Goal: Task Accomplishment & Management: Use online tool/utility

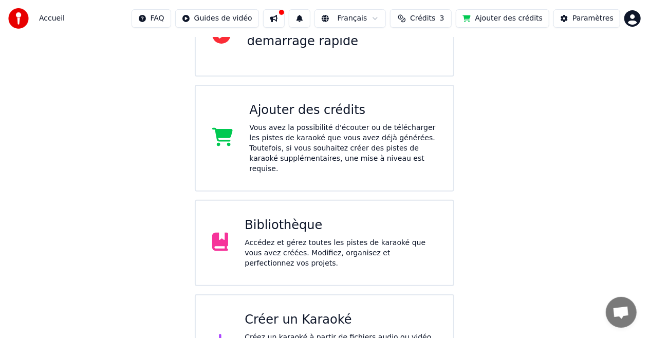
scroll to position [165, 0]
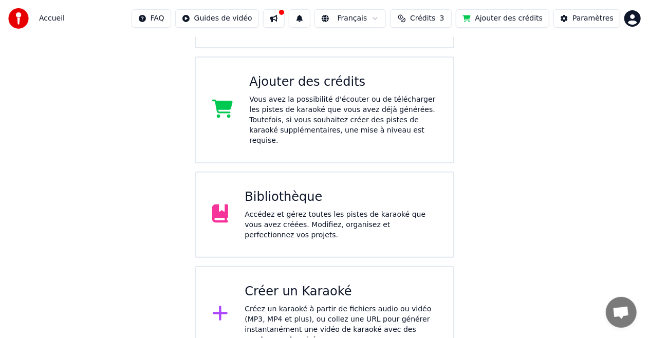
click at [341, 210] on div "Accédez et gérez toutes les pistes de karaoké que vous avez créées. Modifiez, o…" at bounding box center [340, 225] width 192 height 31
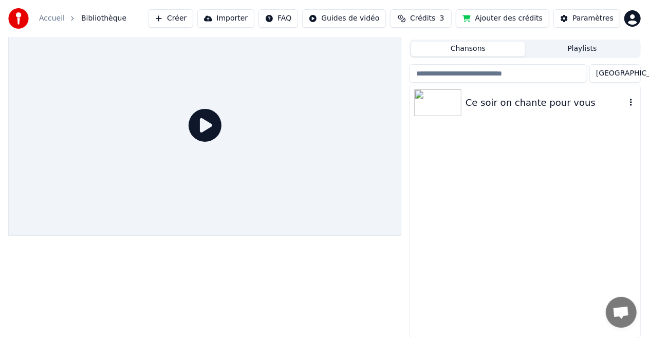
click at [427, 107] on img at bounding box center [437, 102] width 47 height 27
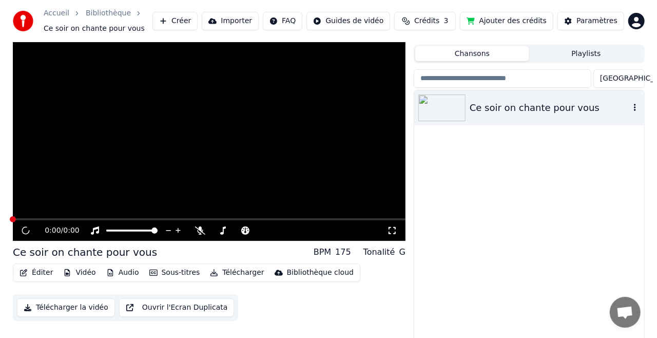
scroll to position [27, 0]
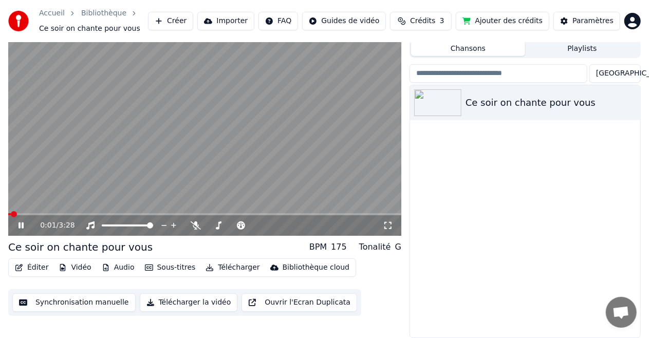
click at [21, 269] on icon "button" at bounding box center [18, 267] width 7 height 7
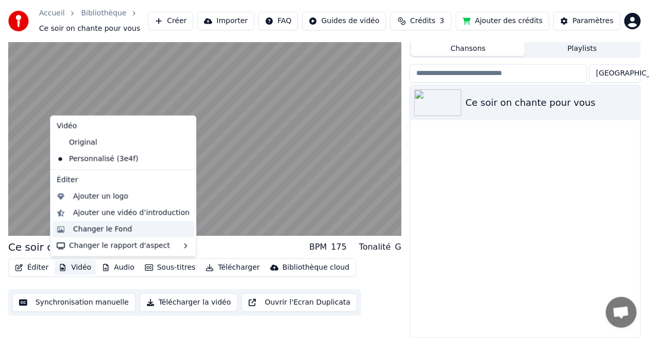
click at [94, 230] on div "Changer le Fond" at bounding box center [102, 229] width 59 height 10
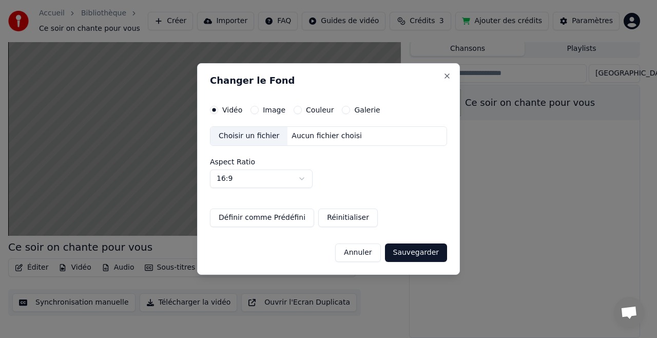
click at [253, 111] on button "Image" at bounding box center [255, 110] width 8 height 8
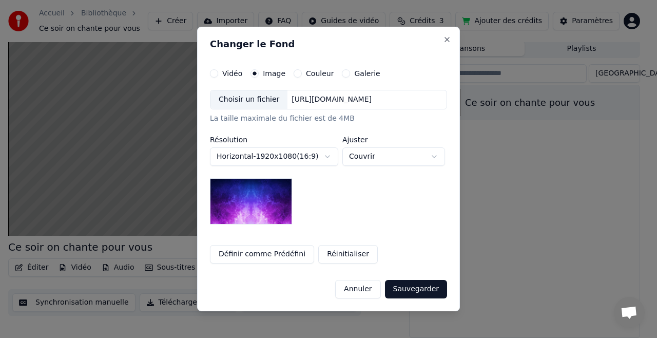
click at [239, 101] on div "Choisir un fichier" at bounding box center [249, 99] width 77 height 18
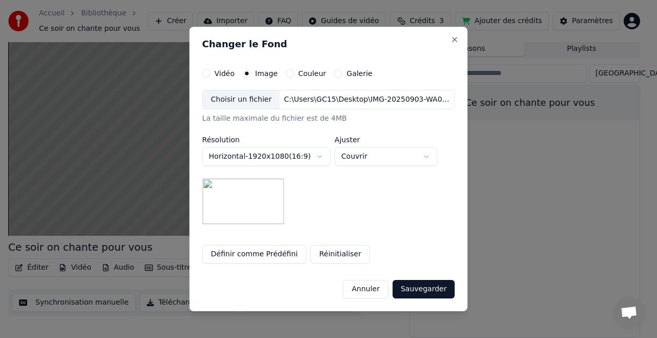
click at [264, 259] on button "Définir comme Prédéfini" at bounding box center [254, 254] width 104 height 18
click at [431, 157] on body "**********" at bounding box center [324, 142] width 649 height 338
click at [411, 156] on body "**********" at bounding box center [324, 142] width 649 height 338
click at [409, 160] on body "**********" at bounding box center [324, 142] width 649 height 338
select select "*****"
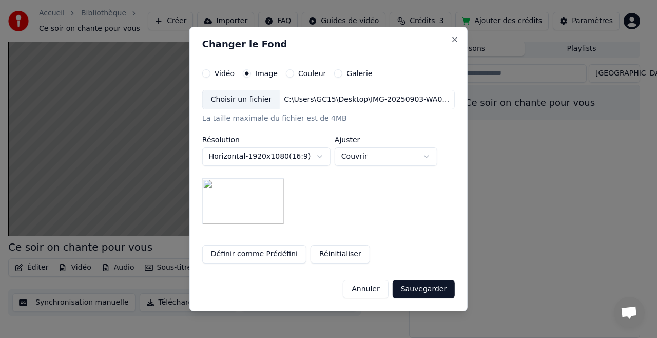
click at [321, 148] on body "**********" at bounding box center [324, 142] width 649 height 338
click at [321, 156] on body "**********" at bounding box center [324, 142] width 649 height 338
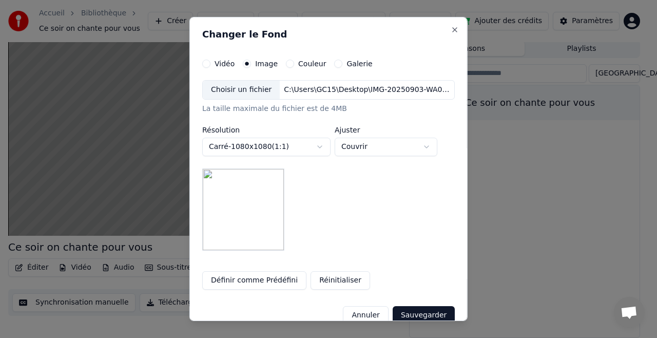
click at [321, 144] on body "**********" at bounding box center [324, 142] width 649 height 338
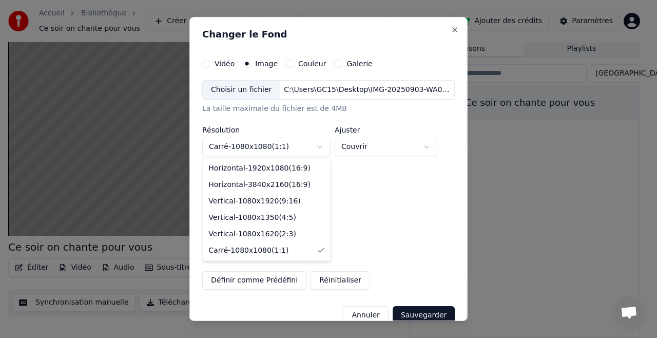
select select "*********"
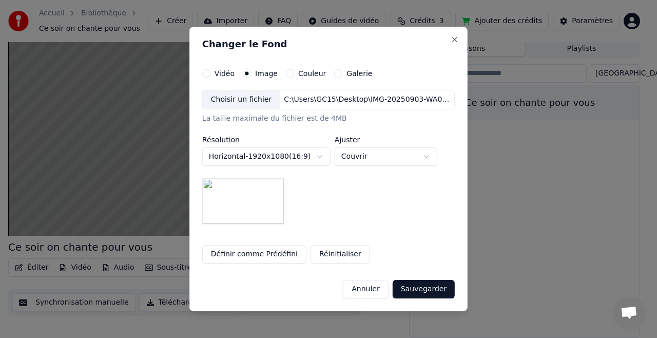
click at [429, 291] on button "Sauvegarder" at bounding box center [424, 289] width 62 height 18
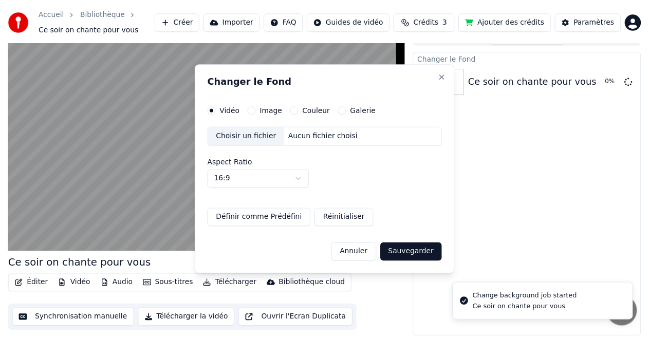
scroll to position [16, 0]
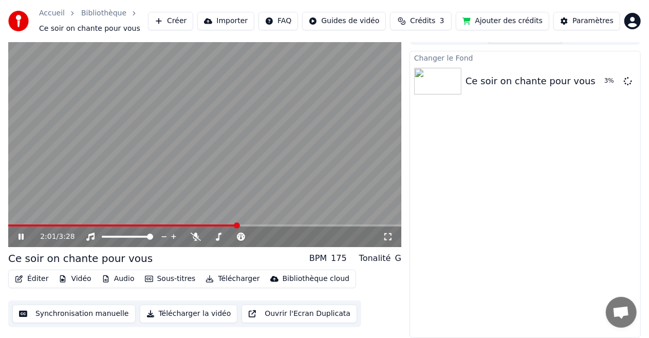
click at [17, 236] on icon at bounding box center [28, 237] width 24 height 8
click at [60, 224] on span at bounding box center [63, 225] width 6 height 6
click at [17, 237] on icon at bounding box center [28, 237] width 24 height 8
click at [69, 224] on span at bounding box center [69, 225] width 6 height 6
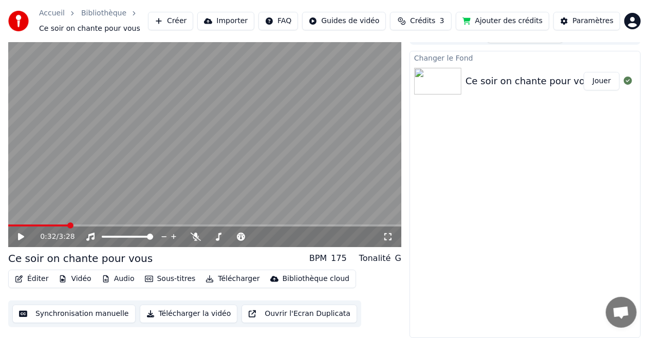
click at [601, 82] on button "Jouer" at bounding box center [601, 81] width 36 height 18
click at [17, 238] on icon at bounding box center [28, 237] width 24 height 8
click at [28, 278] on button "Éditer" at bounding box center [32, 279] width 42 height 14
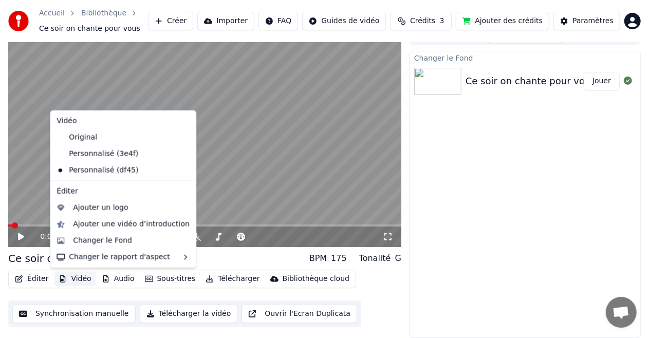
click at [58, 313] on button "Synchronisation manuelle" at bounding box center [73, 314] width 123 height 18
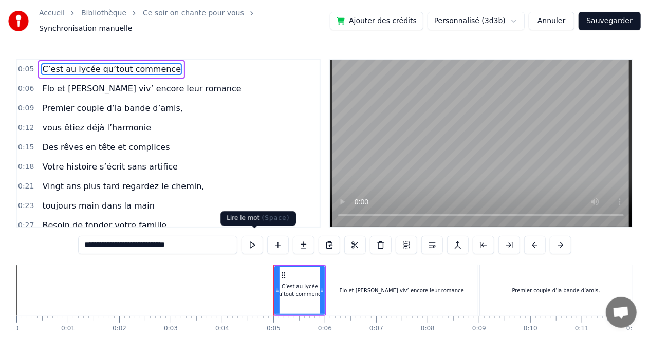
click at [259, 243] on button at bounding box center [252, 245] width 22 height 18
click at [362, 291] on div "Flo et [PERSON_NAME] viv’ encore leur romance" at bounding box center [401, 290] width 153 height 51
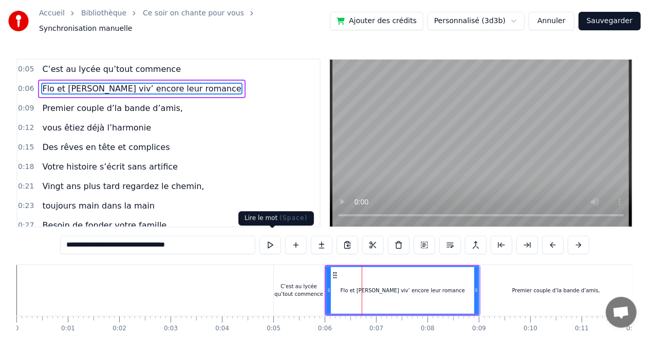
click at [273, 239] on button at bounding box center [270, 245] width 22 height 18
click at [572, 279] on div "Premier couple d’la bande d’amis," at bounding box center [556, 290] width 153 height 51
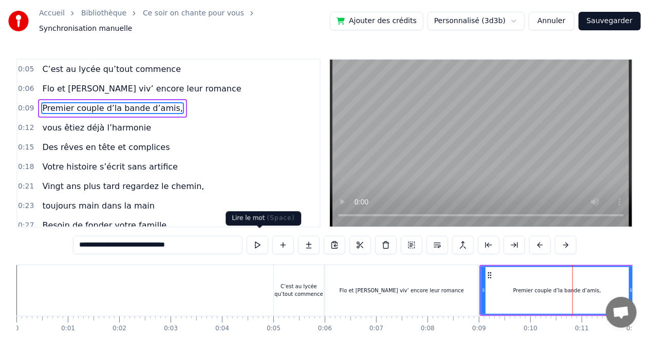
click at [256, 244] on button at bounding box center [257, 245] width 22 height 18
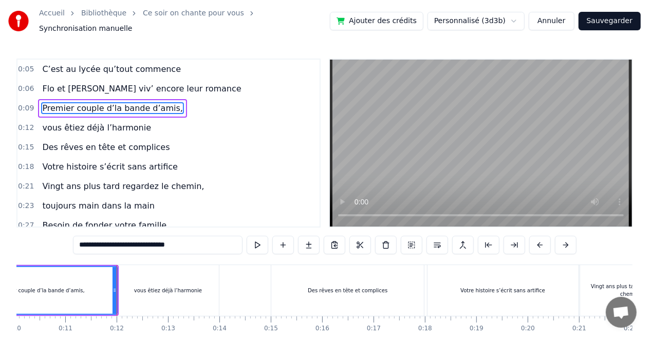
click at [155, 288] on div "vous êtiez déjà l’harmonie" at bounding box center [168, 291] width 68 height 8
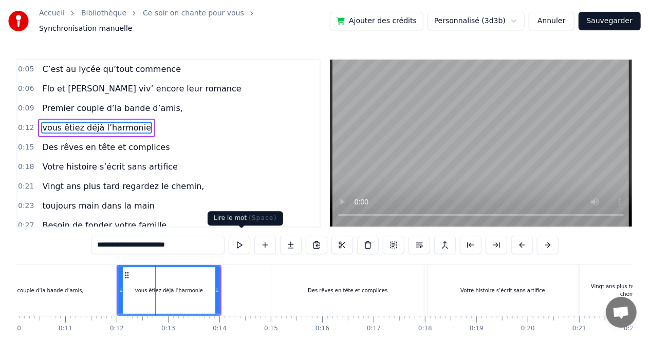
click at [240, 240] on button at bounding box center [240, 245] width 22 height 18
click at [332, 293] on div "Des rêves en tête et complices" at bounding box center [347, 290] width 153 height 51
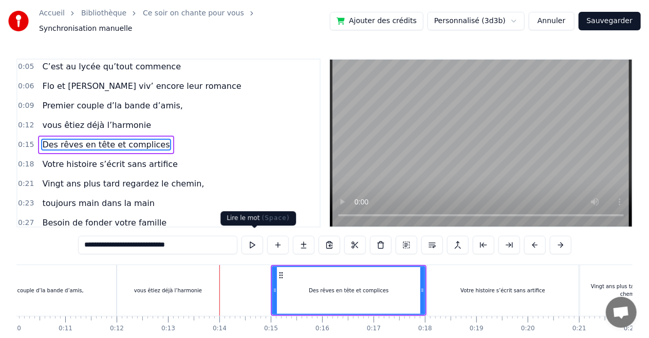
click at [258, 241] on button at bounding box center [252, 245] width 22 height 18
click at [465, 298] on div "Votre histoire s’écrit sans artifice" at bounding box center [502, 290] width 151 height 51
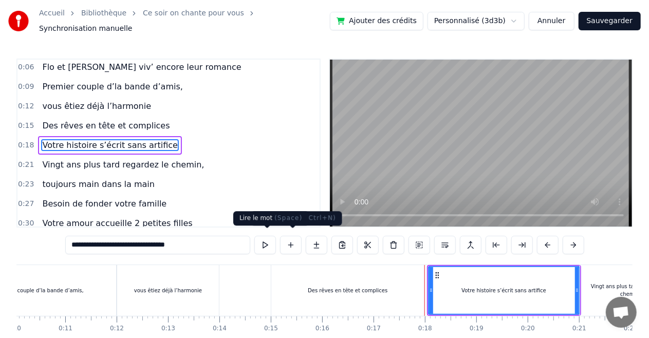
click at [271, 239] on button at bounding box center [265, 245] width 22 height 18
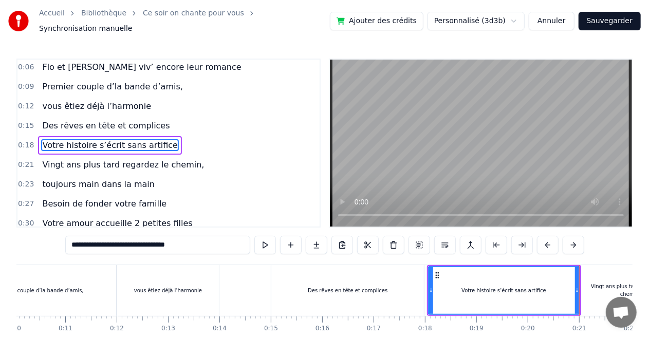
click at [600, 278] on div "Vingt ans plus tard regardez le chemin," at bounding box center [630, 290] width 101 height 51
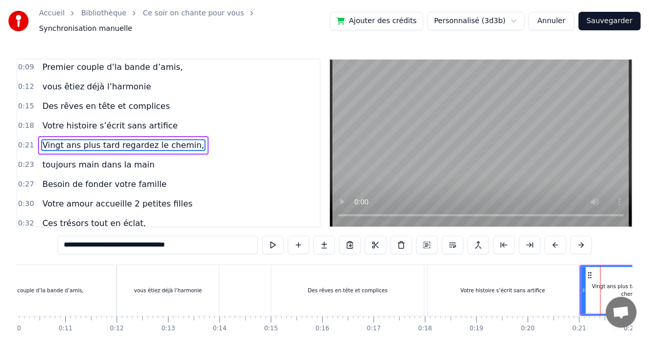
scroll to position [0, 1048]
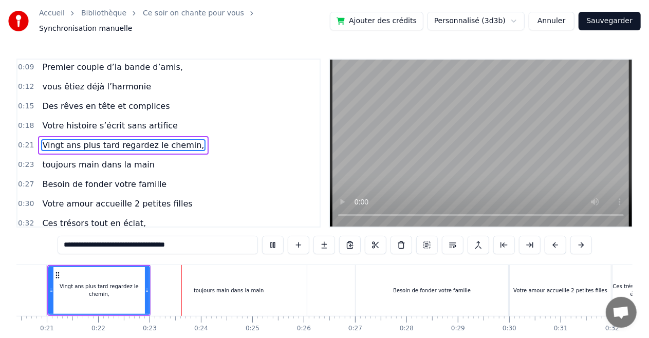
click at [224, 280] on div "toujours main dans la main" at bounding box center [228, 290] width 156 height 51
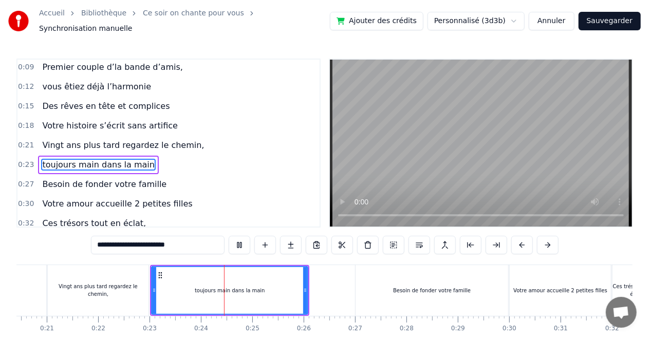
scroll to position [60, 0]
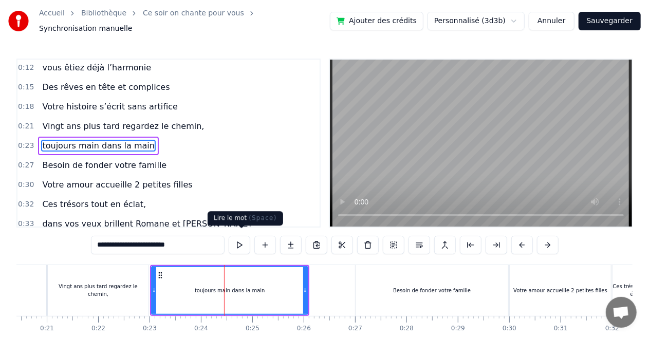
click at [240, 239] on button at bounding box center [240, 245] width 22 height 18
click at [409, 276] on div "Besoin de fonder votre famille" at bounding box center [431, 290] width 153 height 51
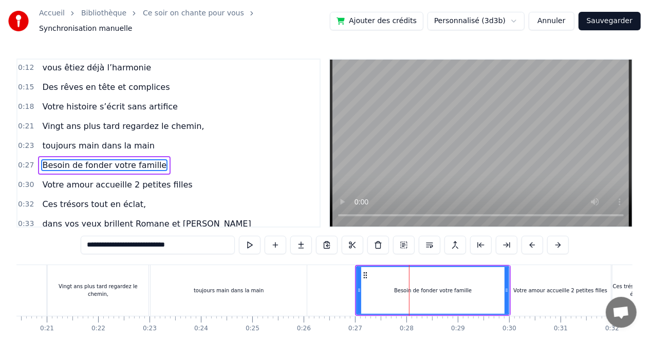
scroll to position [79, 0]
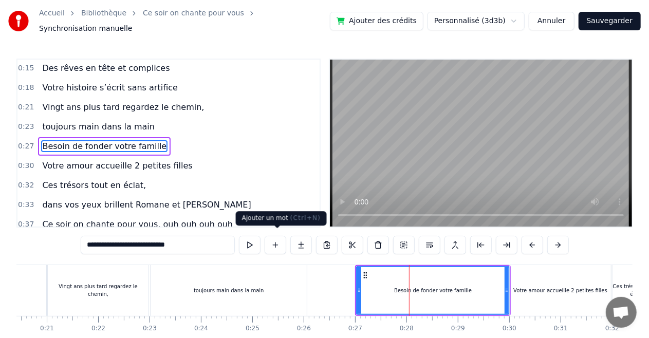
click at [249, 237] on button at bounding box center [250, 245] width 22 height 18
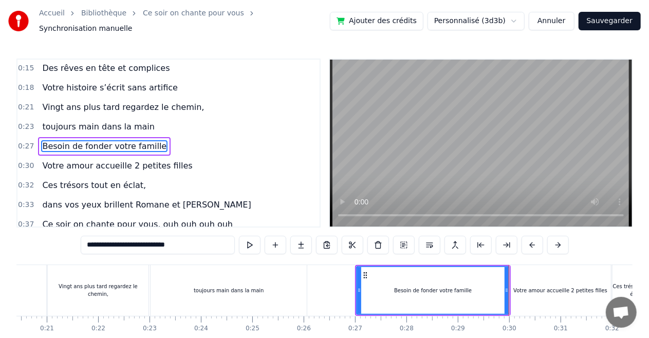
click at [540, 293] on div "Votre amour accueille 2 petites filles" at bounding box center [559, 290] width 101 height 51
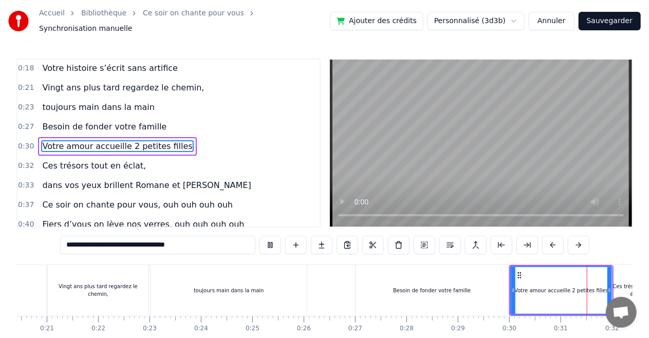
scroll to position [0, 1571]
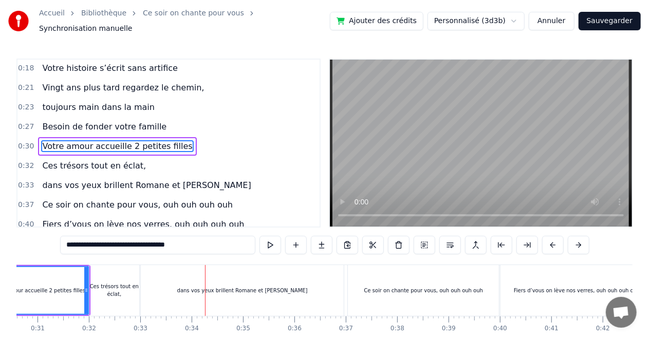
click at [30, 278] on div "Votre amour accueille 2 petites filles" at bounding box center [38, 290] width 100 height 47
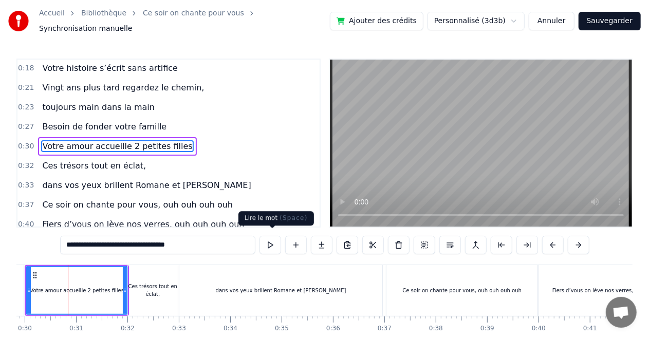
click at [279, 236] on button at bounding box center [270, 245] width 22 height 18
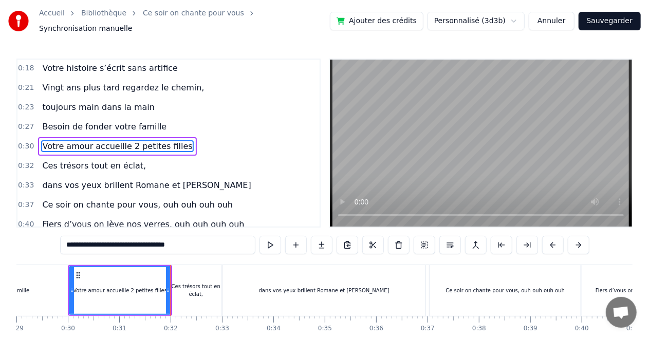
click at [201, 266] on div "Ces trésors tout en éclat," at bounding box center [196, 290] width 50 height 51
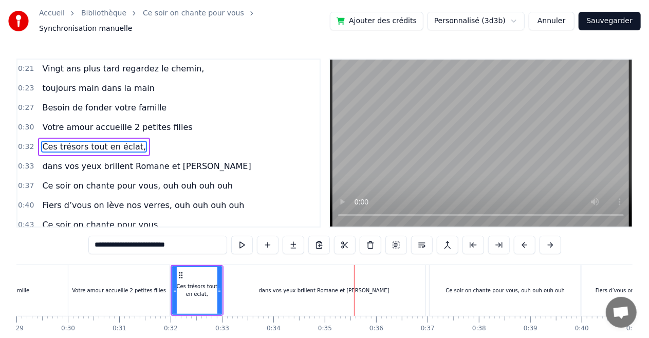
click at [209, 275] on div "Ces trésors tout en éclat," at bounding box center [197, 290] width 49 height 47
click at [240, 237] on button at bounding box center [242, 245] width 22 height 18
click at [304, 295] on div "dans vos yeux brillent Romane et [PERSON_NAME]" at bounding box center [323, 290] width 203 height 51
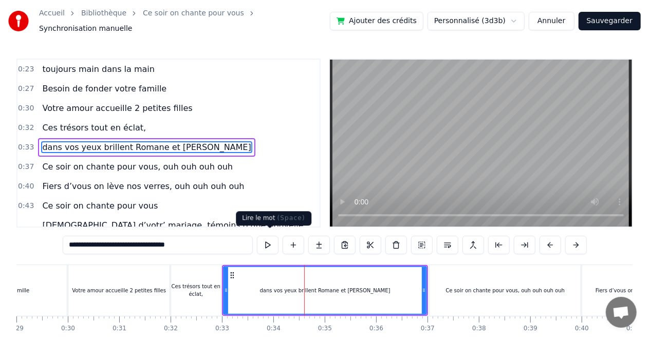
click at [264, 237] on button at bounding box center [268, 245] width 22 height 18
click at [542, 265] on div "Ce soir on chante pour vous, ouh ouh ouh ouh" at bounding box center [504, 290] width 151 height 51
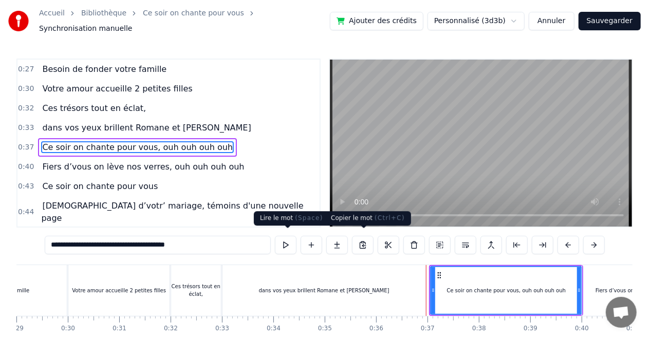
click at [285, 239] on button at bounding box center [286, 245] width 22 height 18
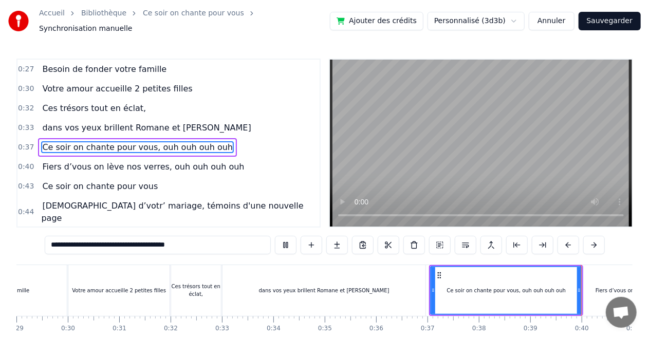
scroll to position [0, 2002]
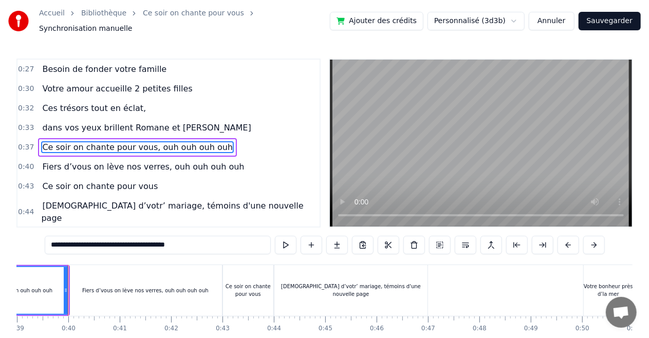
click at [183, 271] on div "Fiers d’vous on lève nos verres, ouh ouh ouh ouh" at bounding box center [145, 290] width 153 height 51
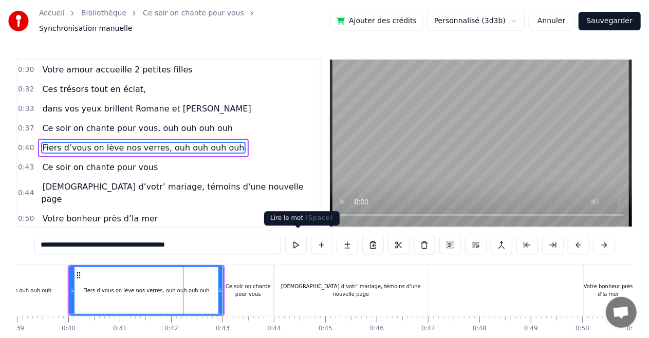
click at [291, 242] on button at bounding box center [296, 245] width 22 height 18
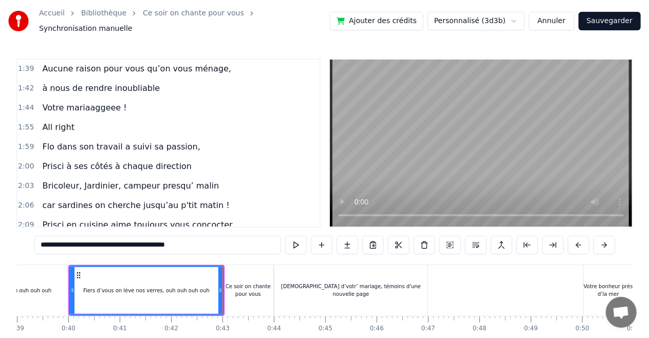
scroll to position [709, 0]
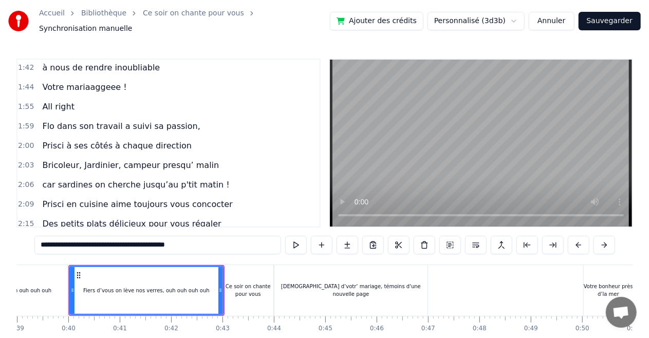
click at [172, 237] on span "Flo gare à toi si pâtisserie tu ne manges pas," at bounding box center [134, 243] width 187 height 12
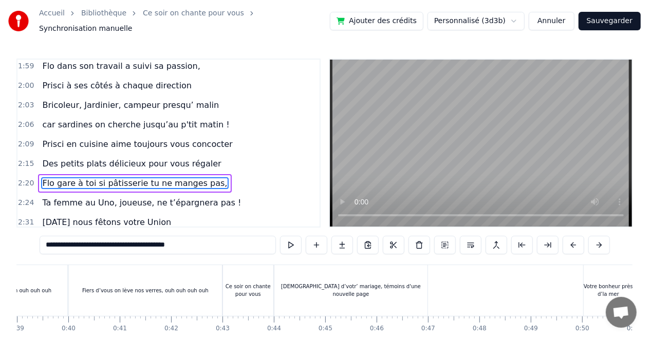
scroll to position [0, 7140]
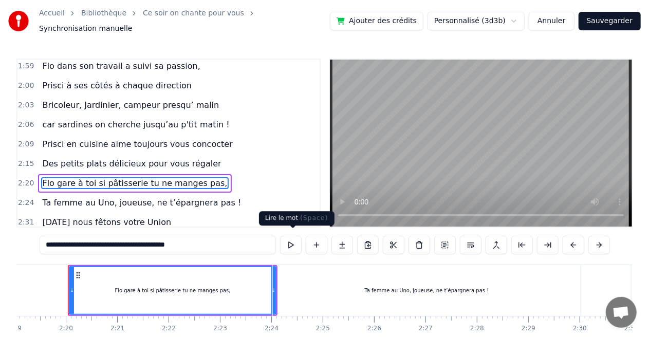
click at [291, 241] on button at bounding box center [291, 245] width 22 height 18
click at [415, 287] on div "Ta femme au Uno, joueuse, ne t’épargnera pas !" at bounding box center [427, 291] width 124 height 8
type input "**********"
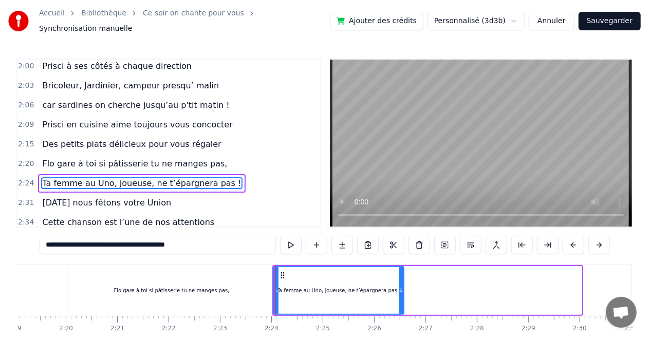
drag, startPoint x: 579, startPoint y: 281, endPoint x: 402, endPoint y: 293, distance: 178.1
click at [402, 293] on div at bounding box center [401, 290] width 4 height 47
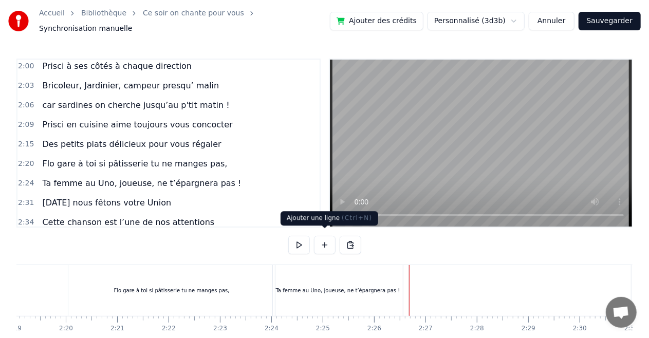
click at [323, 237] on button at bounding box center [325, 245] width 22 height 18
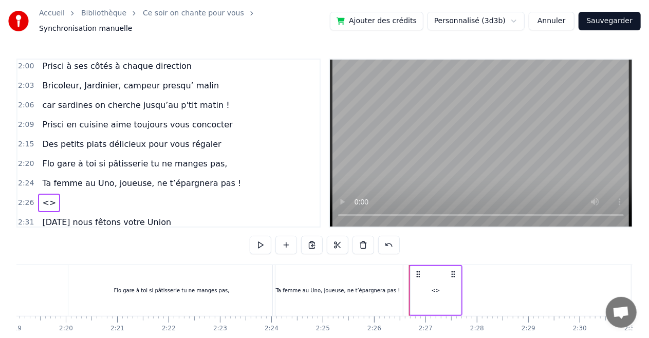
click at [339, 287] on div "Ta femme au Uno, joueuse, ne t’épargnera pas !" at bounding box center [338, 291] width 124 height 8
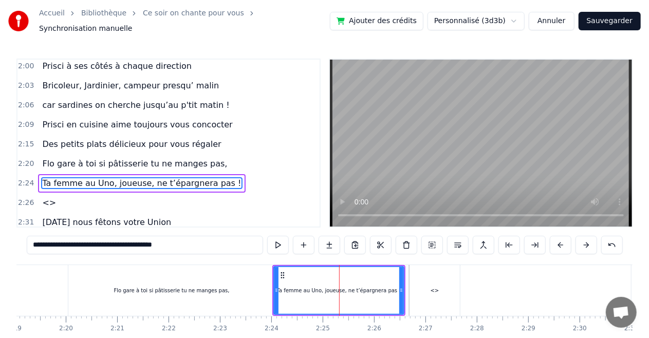
drag, startPoint x: 190, startPoint y: 235, endPoint x: 17, endPoint y: 229, distance: 172.7
click at [17, 229] on div "0:05 C’est au lycée qu’tout commence 0:06 Flo et [PERSON_NAME] viv’ encore leur…" at bounding box center [324, 214] width 616 height 310
click at [431, 287] on div "<>" at bounding box center [434, 291] width 9 height 8
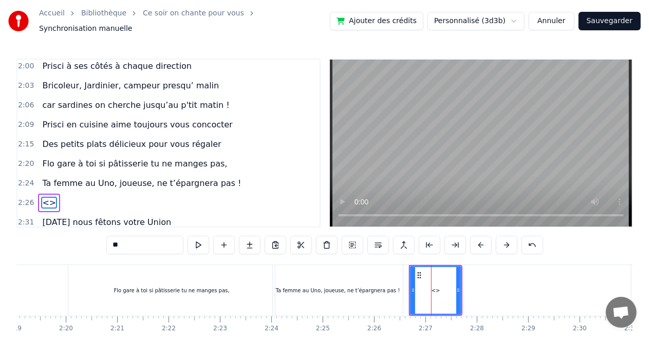
scroll to position [808, 0]
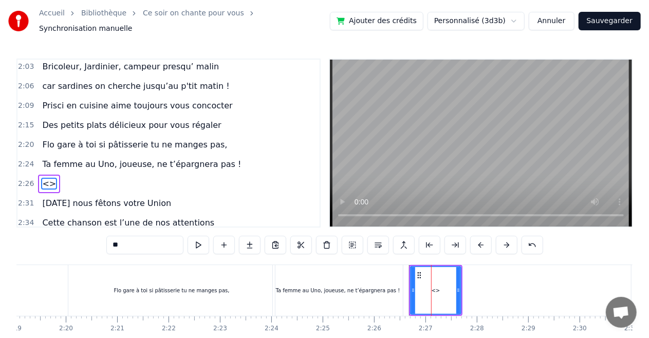
click at [437, 287] on div "<>" at bounding box center [435, 291] width 9 height 8
drag, startPoint x: 141, startPoint y: 241, endPoint x: 78, endPoint y: 234, distance: 64.1
click at [78, 234] on div "0:05 C’est au lycée qu’tout commence 0:06 Flo et [PERSON_NAME] viv’ encore leur…" at bounding box center [324, 214] width 616 height 310
paste input "**********"
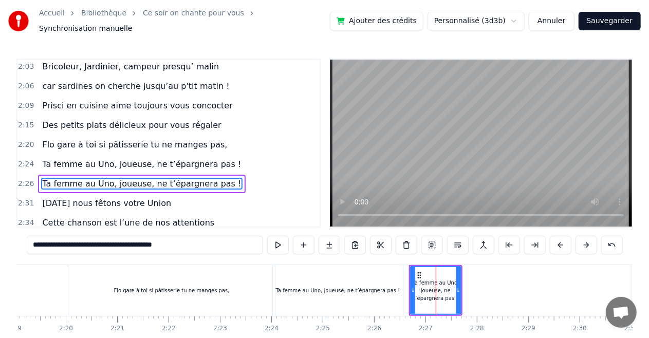
click at [392, 286] on div "Ta femme au Uno, joueuse, ne t’épargnera pas !" at bounding box center [338, 290] width 130 height 51
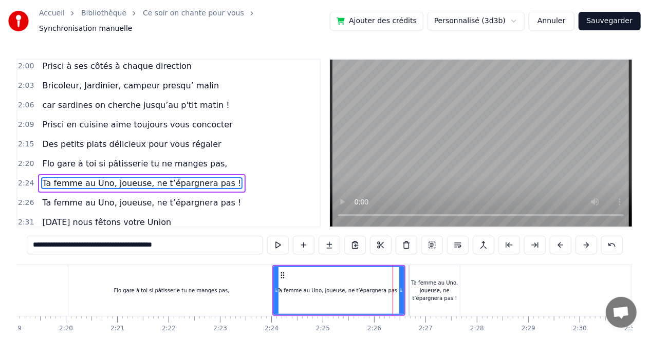
click at [259, 279] on div "Flo gare à toi si pâtisserie tu ne manges pas," at bounding box center [171, 290] width 206 height 51
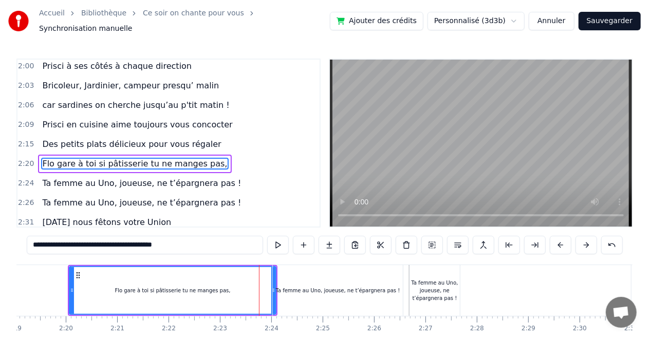
scroll to position [769, 0]
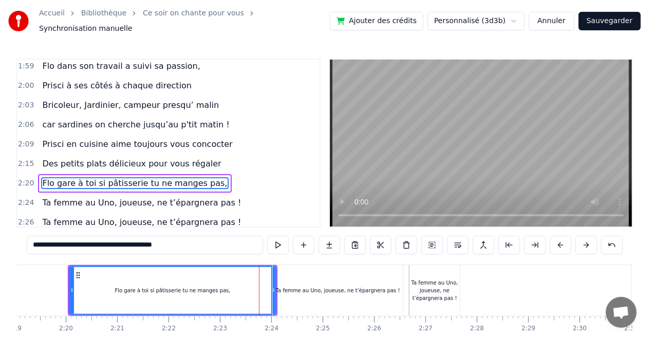
click at [293, 275] on div "Ta femme au Uno, joueuse, ne t’épargnera pas !" at bounding box center [338, 290] width 130 height 51
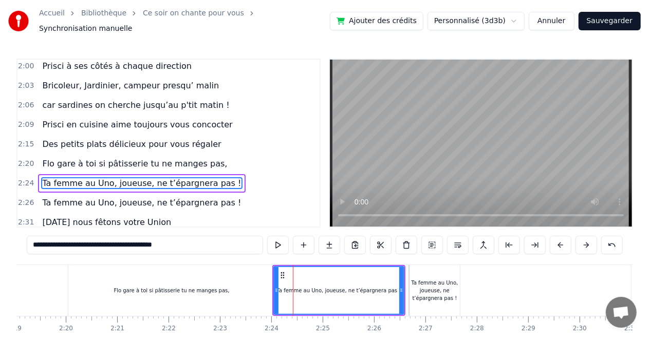
click at [234, 275] on div "Flo gare à toi si pâtisserie tu ne manges pas," at bounding box center [171, 290] width 206 height 51
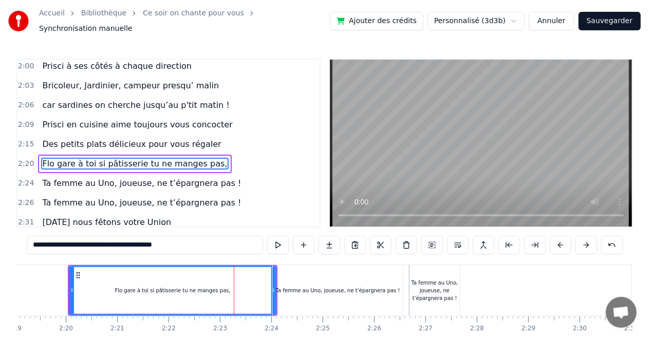
scroll to position [769, 0]
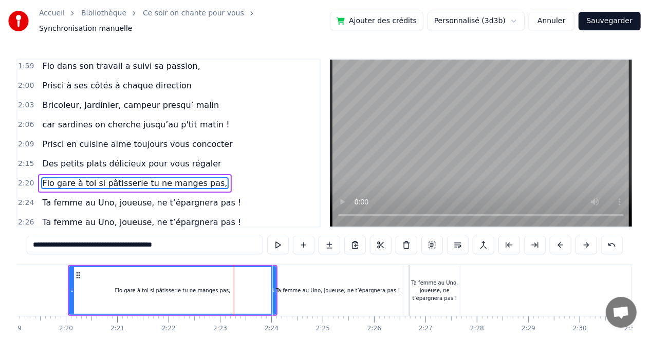
click at [319, 273] on div "Ta femme au Uno, joueuse, ne t’épargnera pas !" at bounding box center [338, 290] width 130 height 51
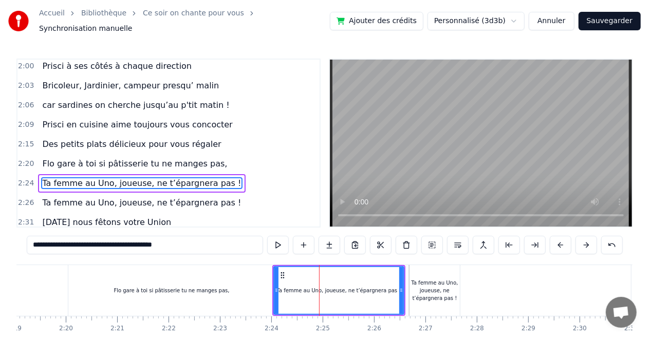
click at [420, 270] on div "Ta femme au Uno, joueuse, ne t’épargnera pas !" at bounding box center [434, 290] width 50 height 51
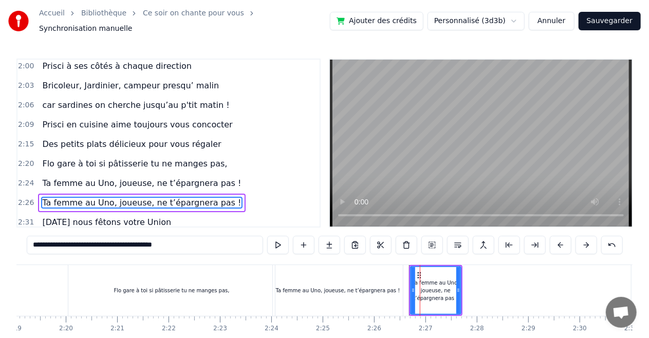
scroll to position [808, 0]
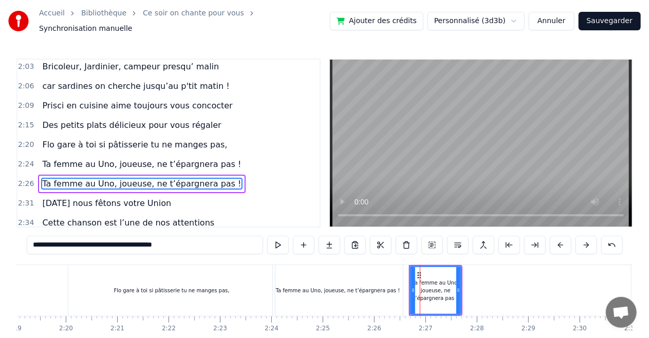
click at [378, 276] on div "Ta femme au Uno, joueuse, ne t’épargnera pas !" at bounding box center [338, 290] width 130 height 51
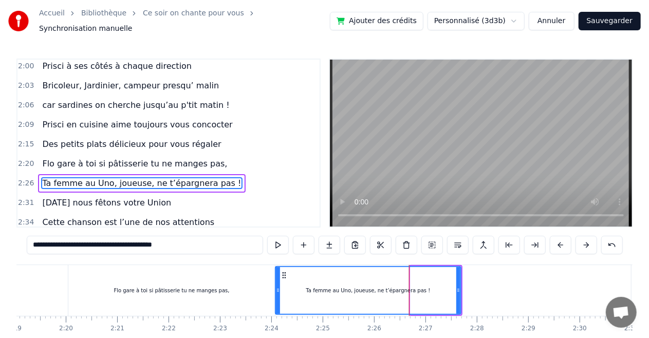
drag, startPoint x: 411, startPoint y: 283, endPoint x: 276, endPoint y: 275, distance: 135.3
click at [276, 275] on div at bounding box center [278, 290] width 4 height 47
click at [243, 279] on div "Flo gare à toi si pâtisserie tu ne manges pas," at bounding box center [171, 290] width 206 height 51
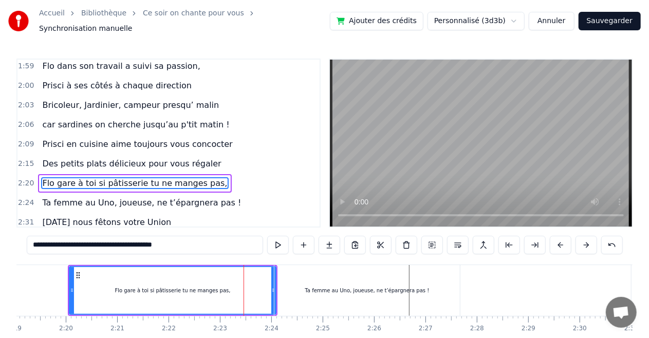
click at [447, 280] on div "Ta femme au Uno, joueuse, ne t’épargnera pas !" at bounding box center [366, 290] width 185 height 51
type input "**********"
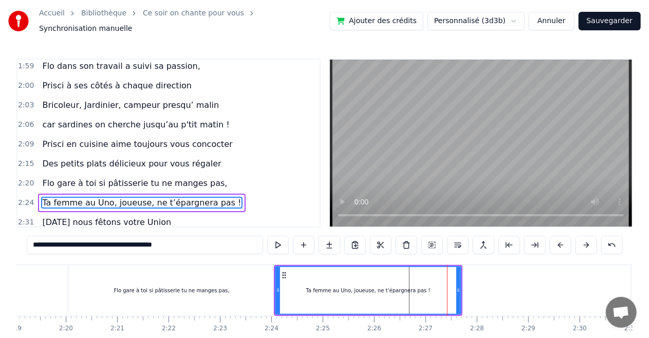
scroll to position [789, 0]
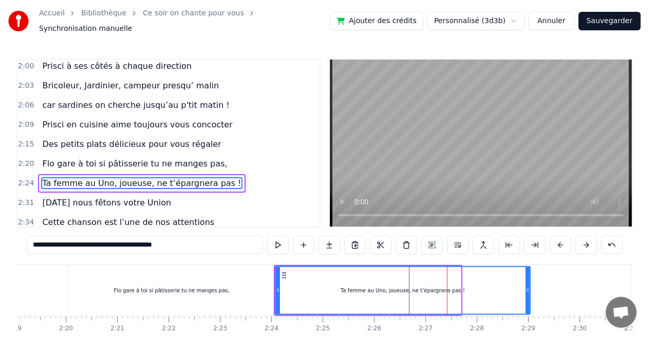
drag, startPoint x: 457, startPoint y: 281, endPoint x: 527, endPoint y: 295, distance: 71.2
click at [527, 295] on div at bounding box center [527, 290] width 4 height 47
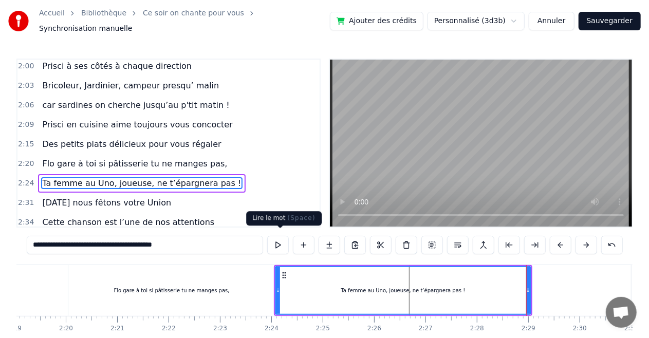
click at [280, 243] on button at bounding box center [278, 245] width 22 height 18
drag, startPoint x: 185, startPoint y: 153, endPoint x: 271, endPoint y: 236, distance: 119.9
click at [280, 243] on button at bounding box center [278, 245] width 22 height 18
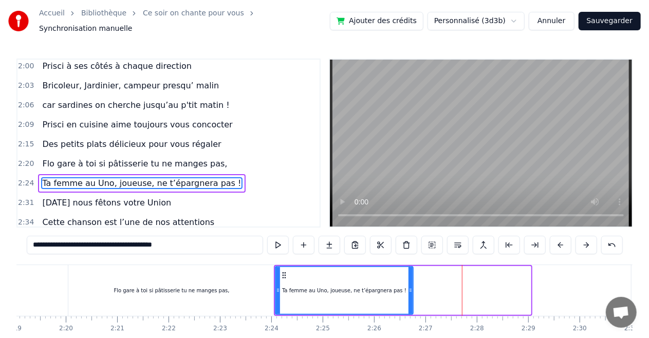
drag, startPoint x: 511, startPoint y: 275, endPoint x: 411, endPoint y: 282, distance: 100.9
click at [410, 286] on icon at bounding box center [410, 290] width 4 height 8
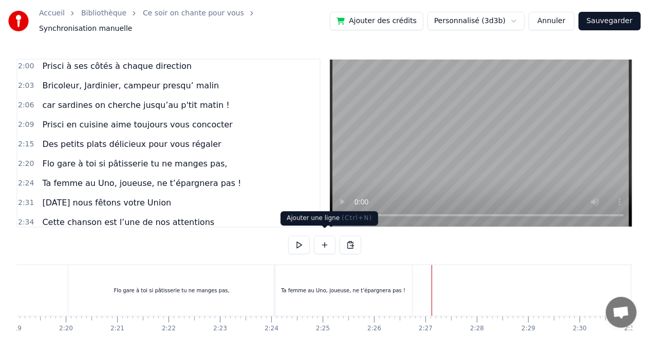
click at [320, 236] on button at bounding box center [325, 245] width 22 height 18
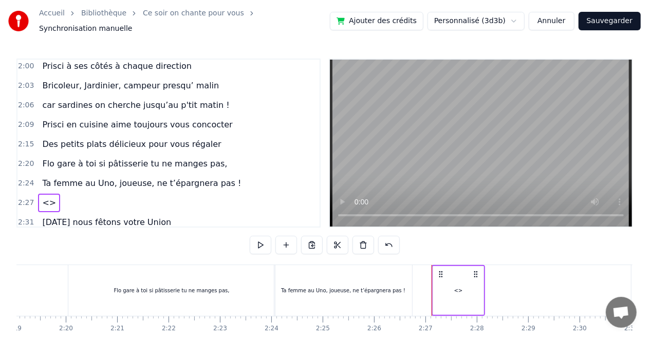
click at [444, 282] on div "<>" at bounding box center [458, 290] width 50 height 49
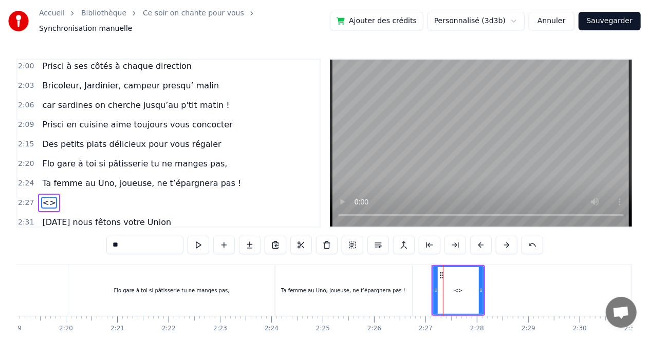
scroll to position [808, 0]
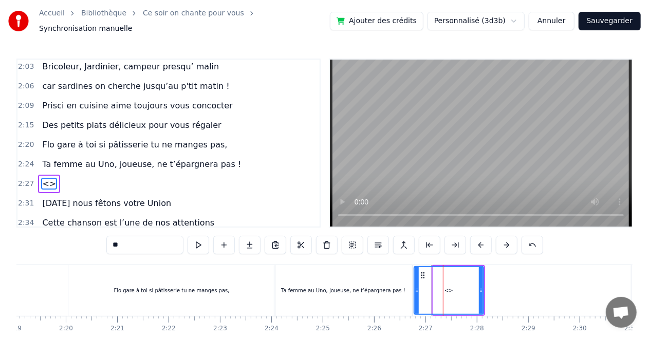
drag, startPoint x: 436, startPoint y: 283, endPoint x: 417, endPoint y: 279, distance: 19.6
click at [417, 279] on div at bounding box center [416, 290] width 4 height 47
click at [406, 276] on div "Ta femme au Uno, joueuse, ne t’épargnera pas !" at bounding box center [343, 290] width 138 height 51
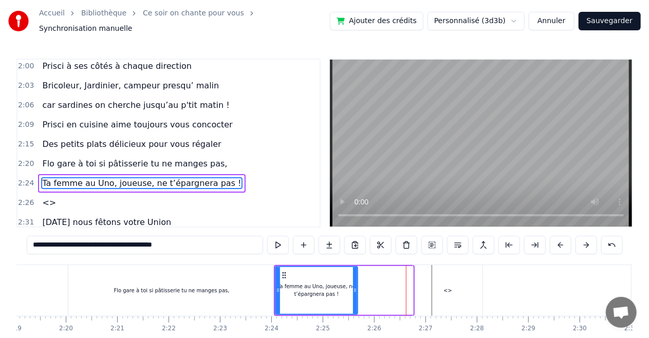
drag, startPoint x: 411, startPoint y: 285, endPoint x: 355, endPoint y: 281, distance: 55.5
click at [355, 286] on icon at bounding box center [355, 290] width 4 height 8
click at [420, 289] on div "<>" at bounding box center [447, 290] width 69 height 51
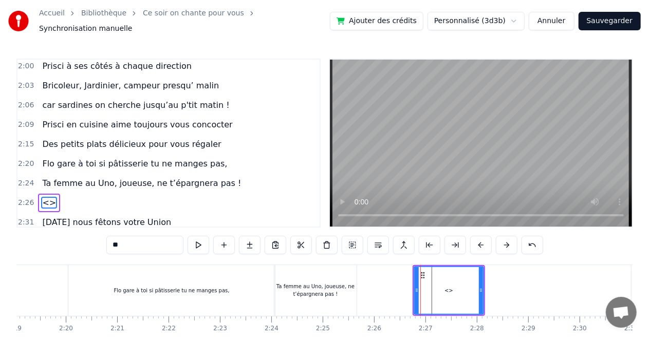
scroll to position [808, 0]
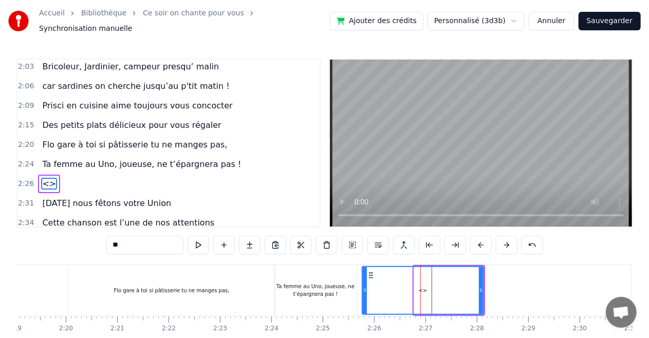
drag, startPoint x: 417, startPoint y: 287, endPoint x: 365, endPoint y: 282, distance: 52.0
click at [365, 286] on icon at bounding box center [365, 290] width 4 height 8
click at [334, 282] on div "Ta femme au Uno, joueuse, ne t’épargnera pas !" at bounding box center [315, 289] width 82 height 15
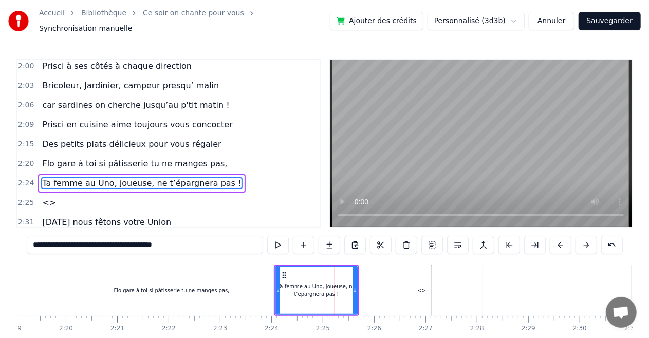
click at [178, 177] on span "Ta femme au Uno, joueuse, ne t’épargnera pas !" at bounding box center [141, 183] width 201 height 12
drag, startPoint x: 185, startPoint y: 239, endPoint x: 121, endPoint y: 234, distance: 64.4
click at [121, 236] on input "**********" at bounding box center [145, 245] width 236 height 18
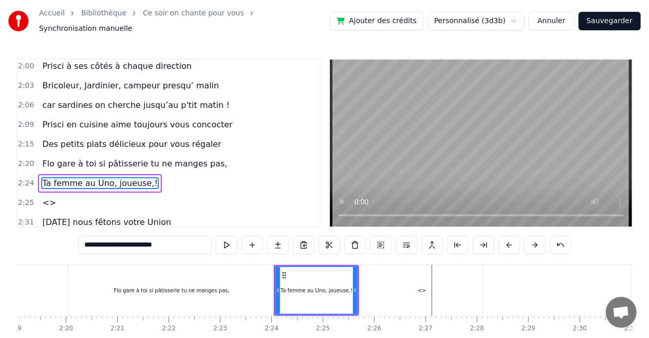
click at [415, 289] on div "<>" at bounding box center [421, 290] width 121 height 51
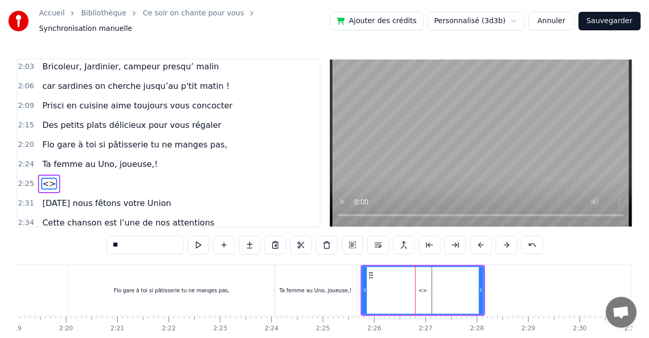
drag, startPoint x: 150, startPoint y: 237, endPoint x: 38, endPoint y: 238, distance: 112.0
click at [38, 238] on div "0:05 C’est au lycée qu’tout commence 0:06 Flo et [PERSON_NAME] viv’ encore leur…" at bounding box center [324, 214] width 616 height 310
paste input "**********"
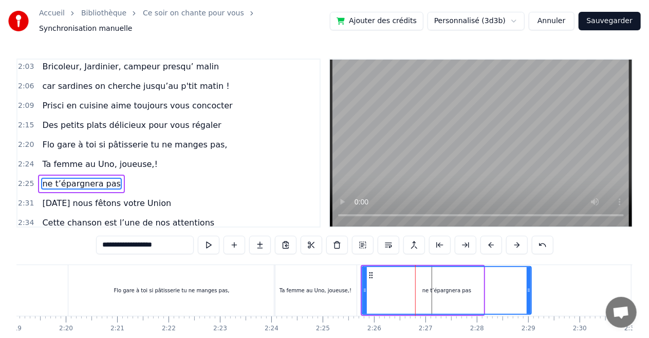
drag, startPoint x: 479, startPoint y: 286, endPoint x: 526, endPoint y: 289, distance: 47.3
click at [527, 289] on icon at bounding box center [528, 290] width 4 height 8
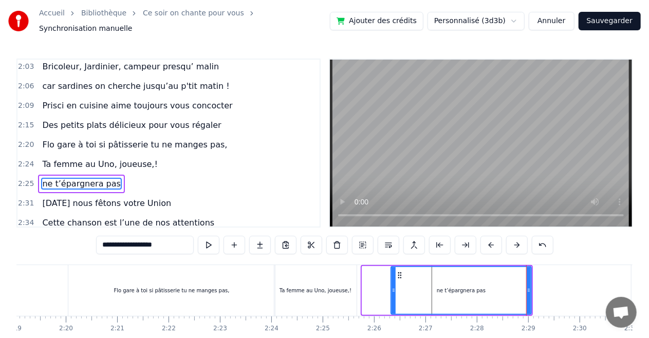
drag, startPoint x: 365, startPoint y: 283, endPoint x: 393, endPoint y: 280, distance: 28.9
click at [393, 280] on div at bounding box center [393, 290] width 4 height 47
click at [342, 278] on div "Ta femme au Uno, joueuse,!" at bounding box center [315, 290] width 82 height 51
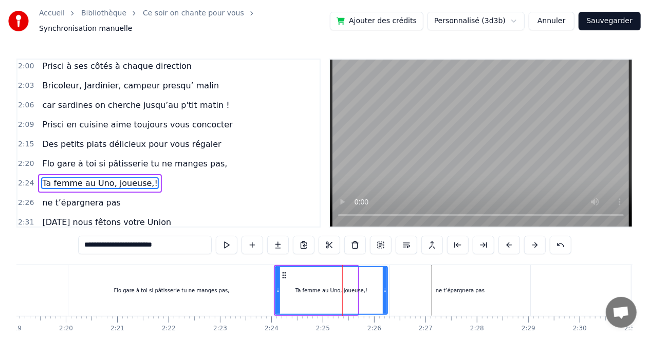
drag, startPoint x: 354, startPoint y: 281, endPoint x: 384, endPoint y: 279, distance: 29.9
click at [384, 279] on div at bounding box center [385, 290] width 4 height 47
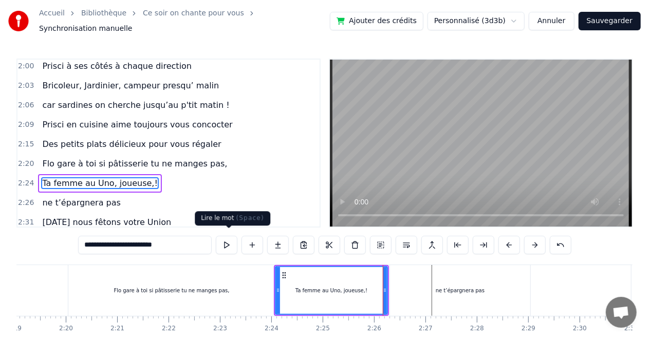
click at [232, 236] on button at bounding box center [227, 245] width 22 height 18
click at [414, 279] on div "ne t’épargnera pas" at bounding box center [460, 290] width 140 height 51
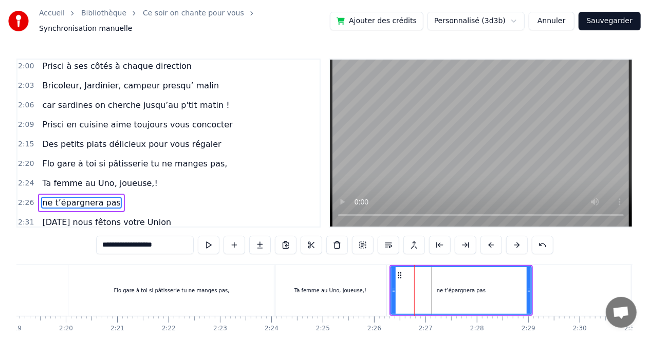
scroll to position [808, 0]
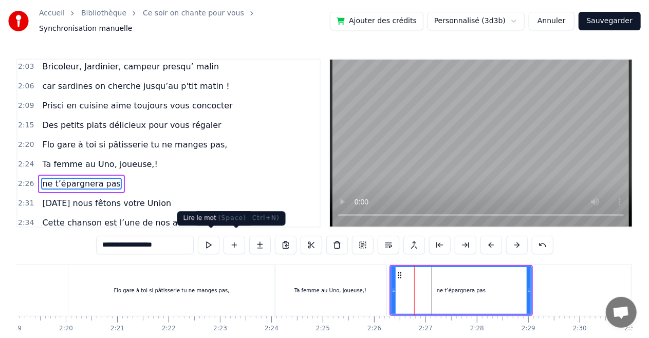
click at [217, 241] on button at bounding box center [209, 245] width 22 height 18
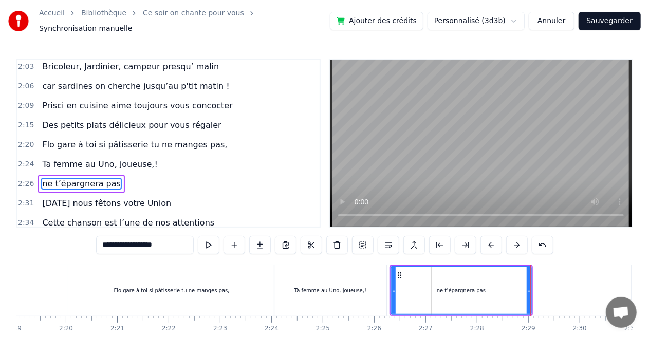
click at [217, 241] on button at bounding box center [209, 245] width 22 height 18
click at [109, 242] on input "**********" at bounding box center [145, 245] width 98 height 18
type input "**********"
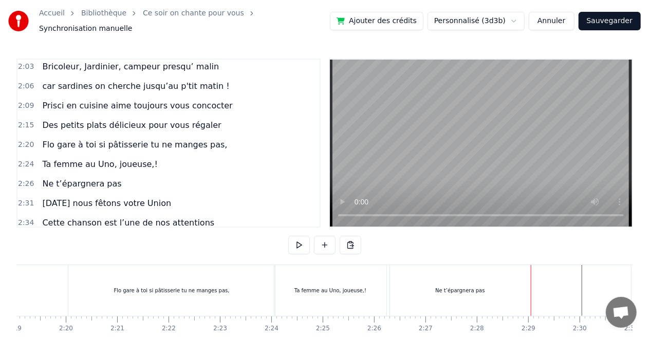
click at [458, 274] on div "Ne t’épargnera pas" at bounding box center [460, 290] width 140 height 51
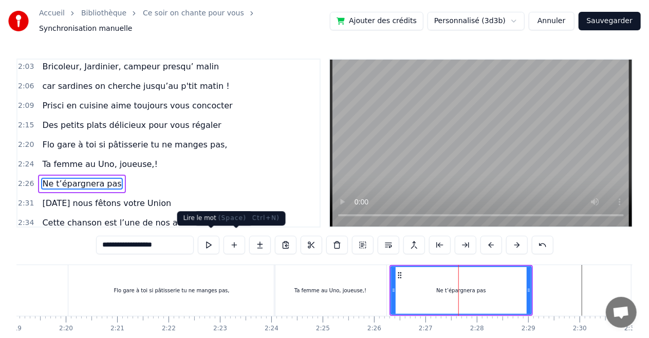
click at [214, 237] on button at bounding box center [209, 245] width 22 height 18
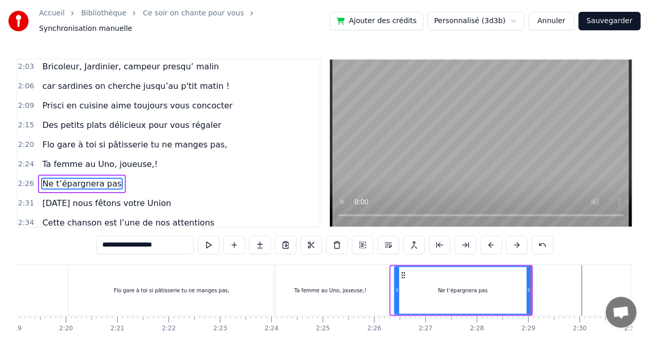
click at [396, 288] on div at bounding box center [397, 290] width 4 height 47
click at [377, 274] on div "Ta femme au Uno, joueuse,!" at bounding box center [330, 290] width 112 height 51
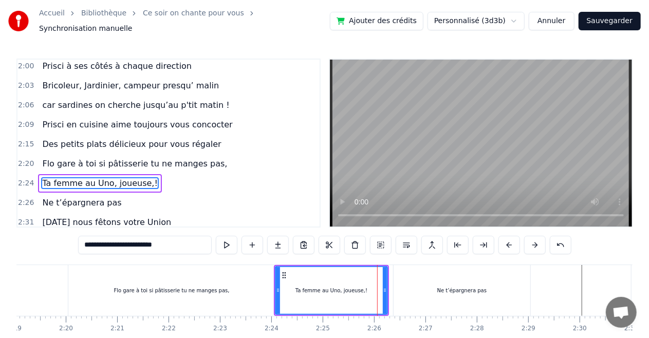
click at [400, 282] on div "Ne t’épargnera pas" at bounding box center [461, 290] width 137 height 51
type input "**********"
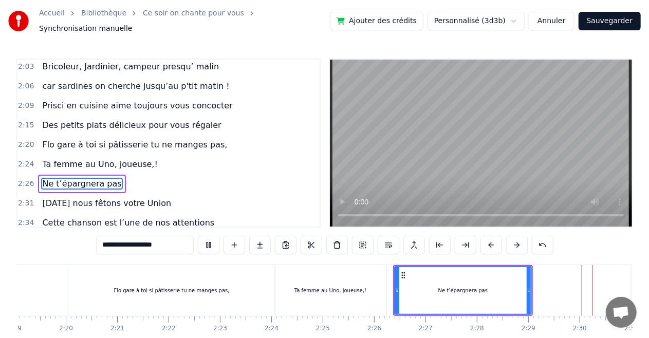
scroll to position [0, 7660]
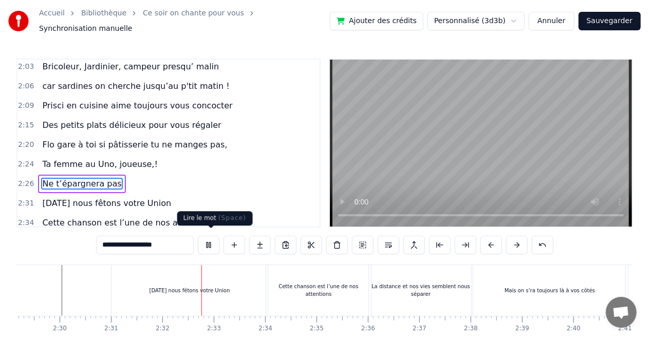
click at [209, 239] on button at bounding box center [209, 245] width 22 height 18
click at [89, 178] on span "Ne t’épargnera pas" at bounding box center [81, 184] width 81 height 12
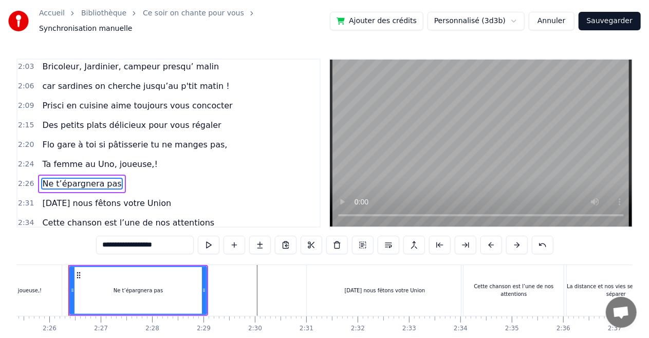
click at [179, 285] on div "Ne t’épargnera pas" at bounding box center [138, 290] width 136 height 47
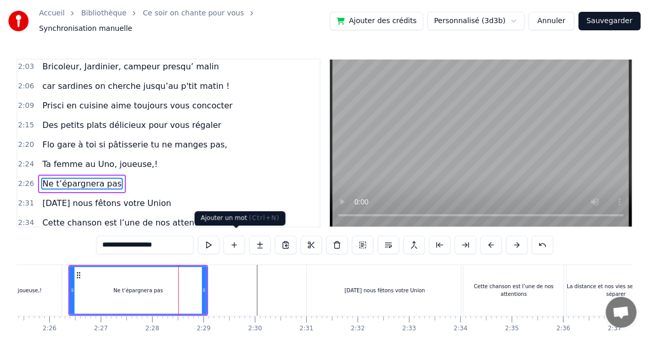
click at [232, 241] on button at bounding box center [234, 245] width 22 height 18
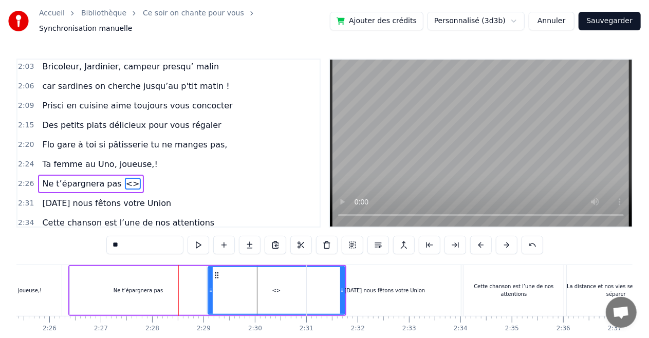
click at [100, 178] on span "Ne t’épargnera pas" at bounding box center [81, 184] width 81 height 12
type input "**********"
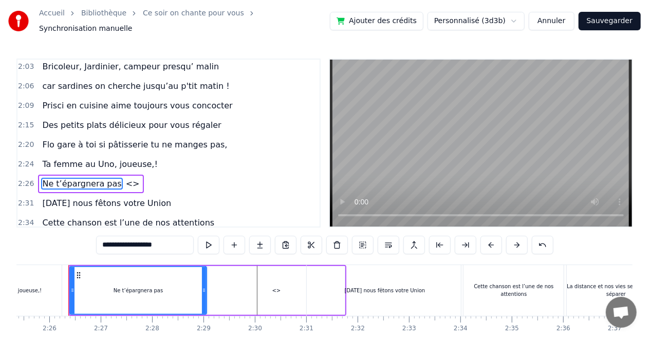
drag, startPoint x: 172, startPoint y: 241, endPoint x: 62, endPoint y: 226, distance: 110.5
click at [62, 226] on div "0:05 C’est au lycée qu’tout commence 0:06 Flo et [PERSON_NAME] viv’ encore leur…" at bounding box center [324, 214] width 616 height 310
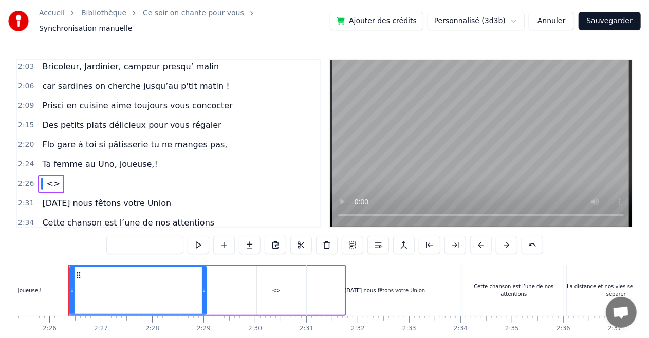
click at [249, 275] on div "<>" at bounding box center [276, 290] width 137 height 49
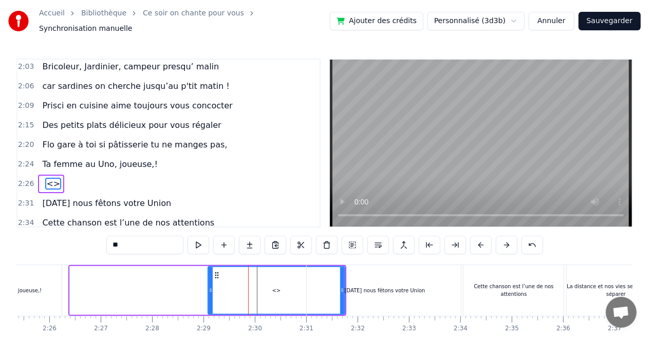
type input "**********"
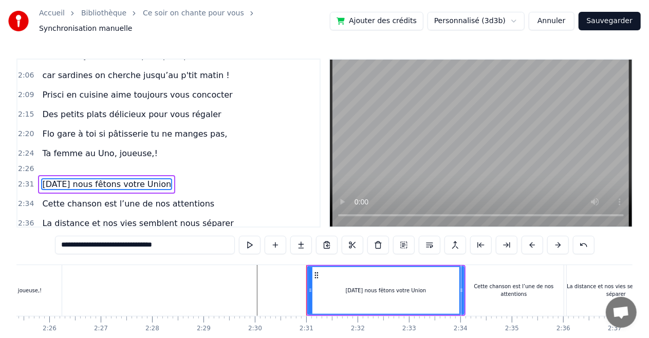
click at [106, 275] on div at bounding box center [137, 290] width 138 height 51
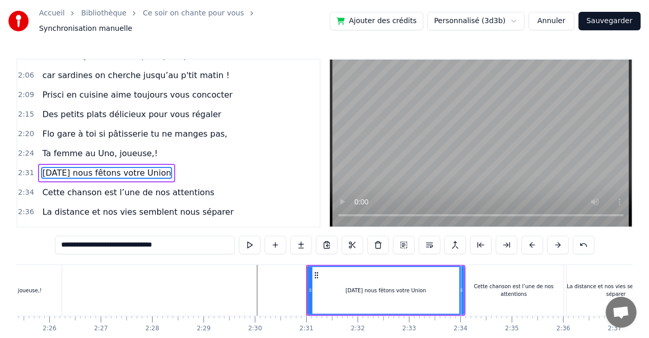
scroll to position [808, 0]
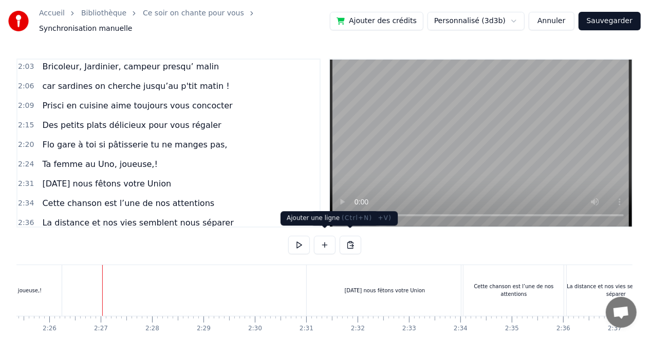
click at [325, 239] on button at bounding box center [325, 245] width 22 height 18
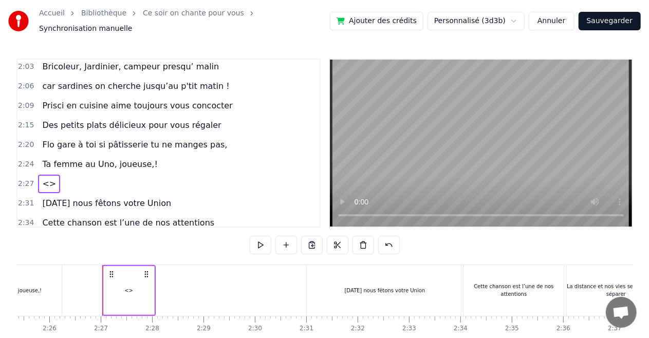
click at [49, 178] on span "<>" at bounding box center [49, 184] width 16 height 12
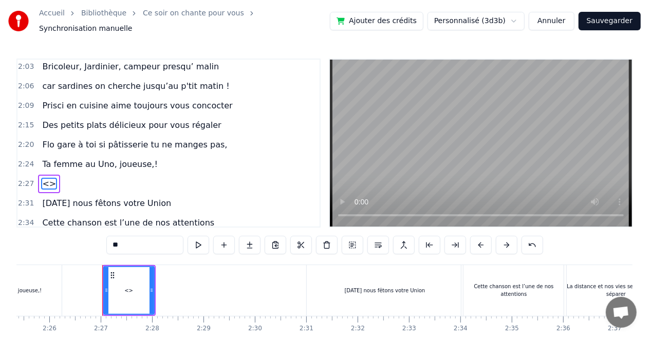
drag, startPoint x: 131, startPoint y: 244, endPoint x: 41, endPoint y: 220, distance: 93.1
click at [41, 220] on div "0:05 C’est au lycée qu’tout commence 0:06 Flo et [PERSON_NAME] viv’ encore leur…" at bounding box center [324, 214] width 616 height 310
paste input "**********"
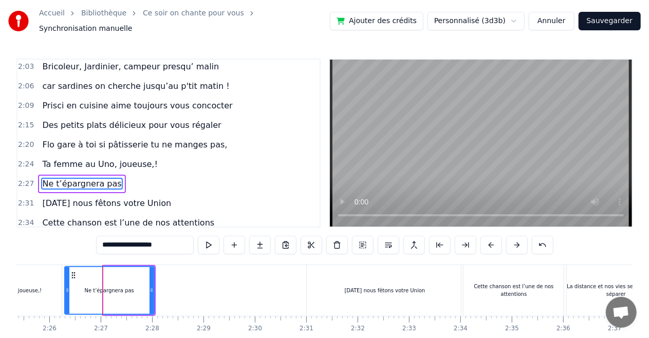
drag, startPoint x: 106, startPoint y: 284, endPoint x: 67, endPoint y: 277, distance: 39.6
click at [67, 277] on div at bounding box center [67, 290] width 4 height 47
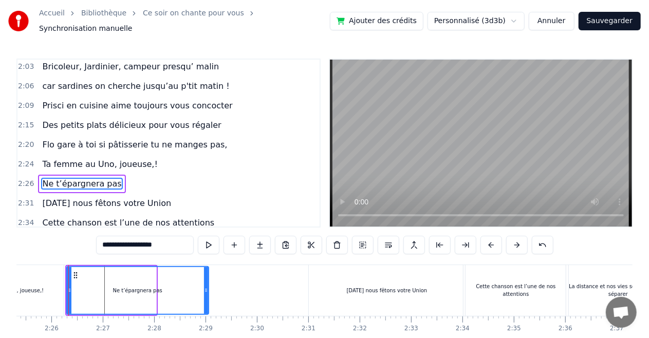
drag, startPoint x: 151, startPoint y: 281, endPoint x: 203, endPoint y: 281, distance: 52.4
click at [204, 286] on icon at bounding box center [206, 290] width 4 height 8
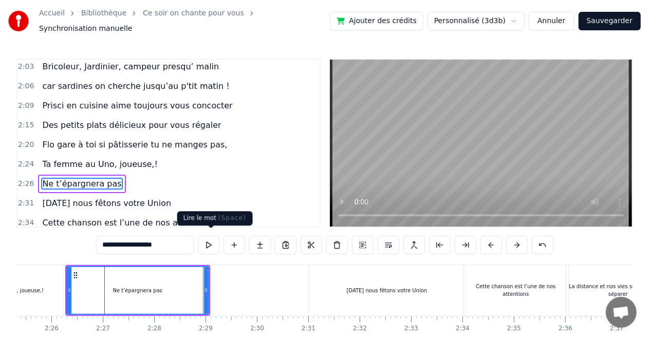
click at [212, 236] on button at bounding box center [209, 245] width 22 height 18
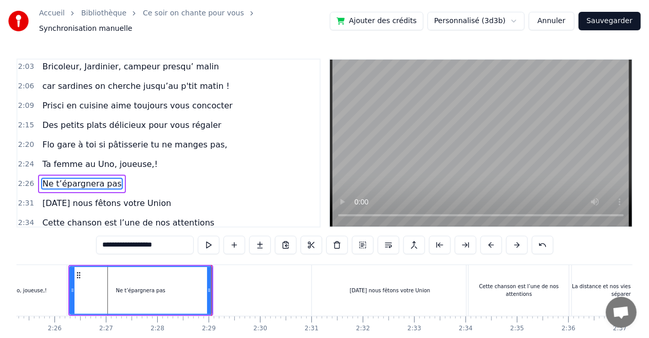
click at [29, 287] on div "Ta femme au Uno, joueuse,!" at bounding box center [11, 291] width 72 height 8
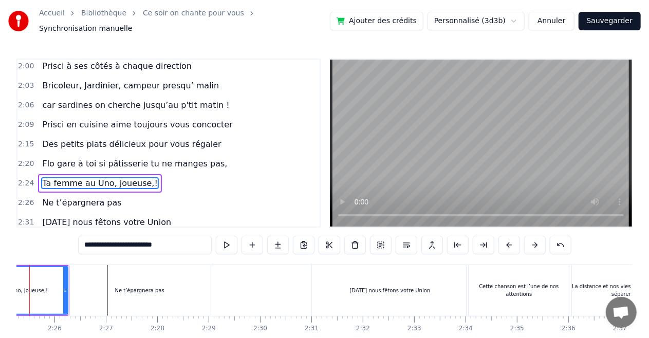
scroll to position [0, 7421]
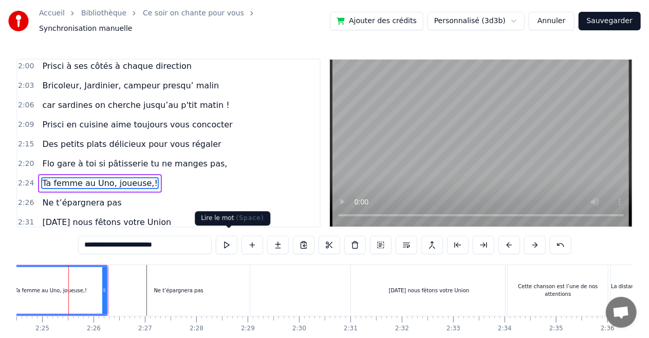
click at [222, 241] on button at bounding box center [227, 245] width 22 height 18
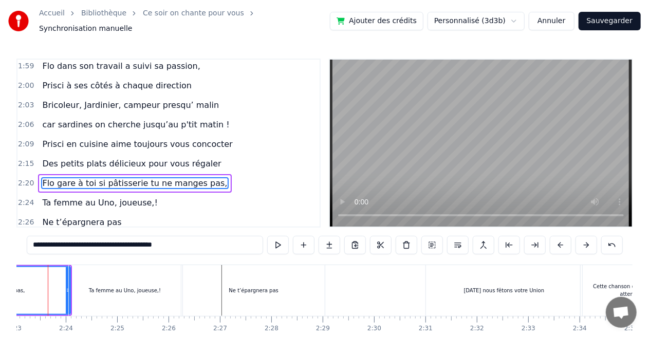
scroll to position [0, 7325]
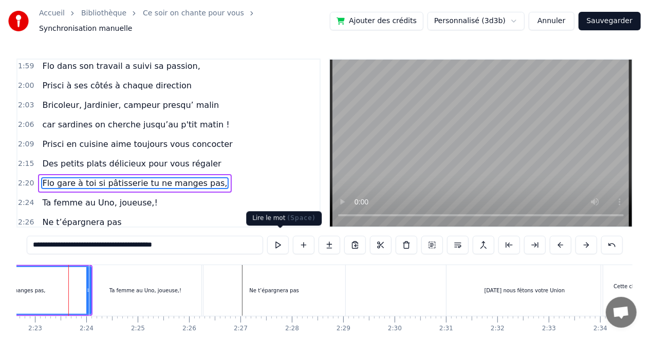
click at [281, 240] on button at bounding box center [278, 245] width 22 height 18
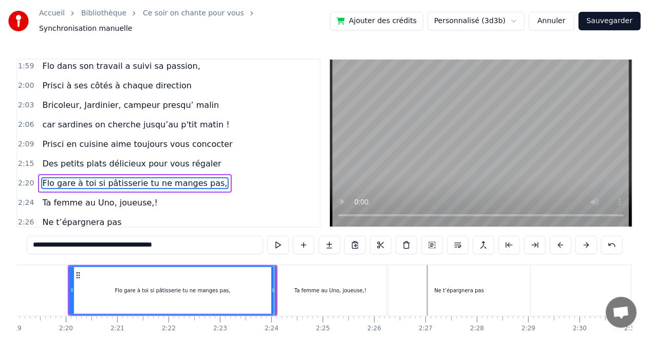
click at [311, 287] on div "Ta femme au Uno, joueuse,!" at bounding box center [330, 291] width 72 height 8
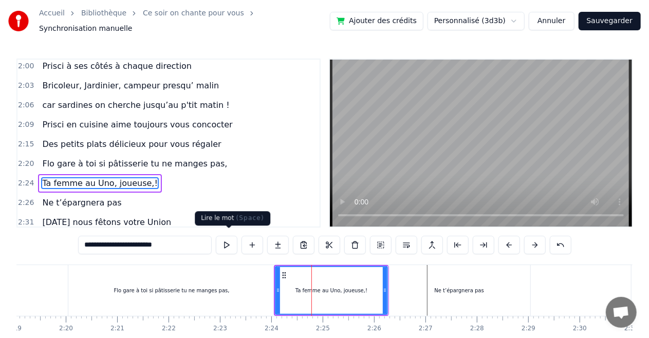
click at [226, 236] on button at bounding box center [227, 245] width 22 height 18
click at [408, 281] on div "Ne t’épargnera pas" at bounding box center [459, 290] width 142 height 51
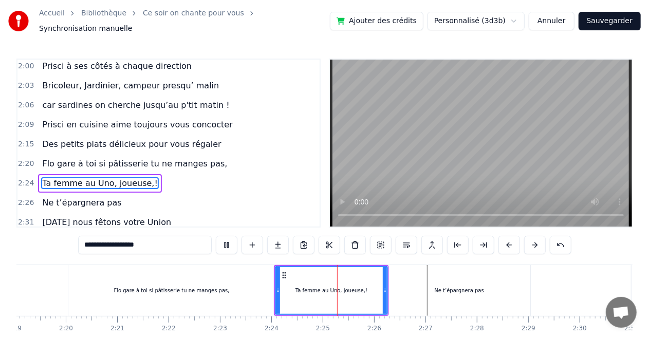
scroll to position [808, 0]
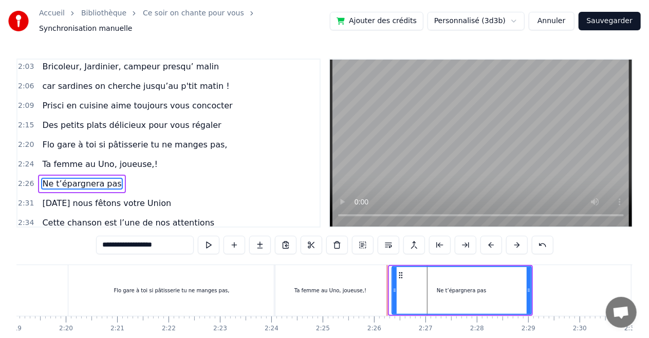
click at [393, 277] on div at bounding box center [394, 290] width 4 height 47
click at [364, 283] on div "Ta femme au Uno, joueuse,!" at bounding box center [330, 290] width 112 height 51
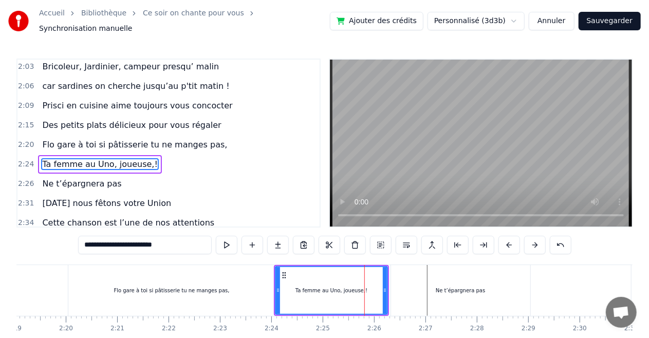
scroll to position [789, 0]
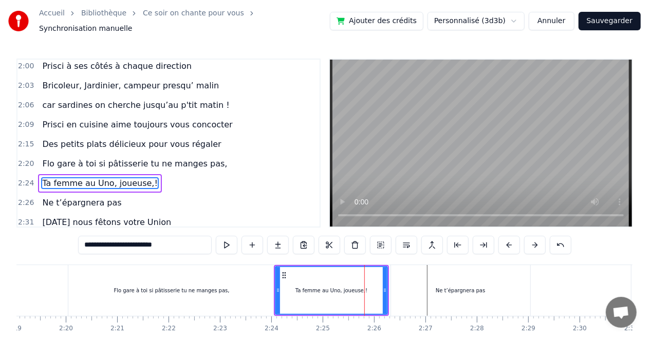
click at [410, 279] on div "Ne t’épargnera pas" at bounding box center [460, 290] width 139 height 51
type input "**********"
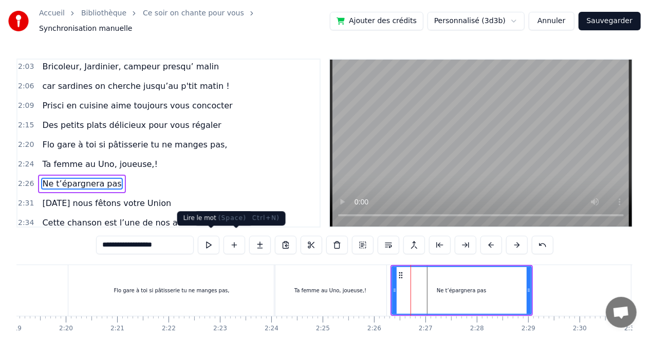
click at [211, 236] on button at bounding box center [209, 245] width 22 height 18
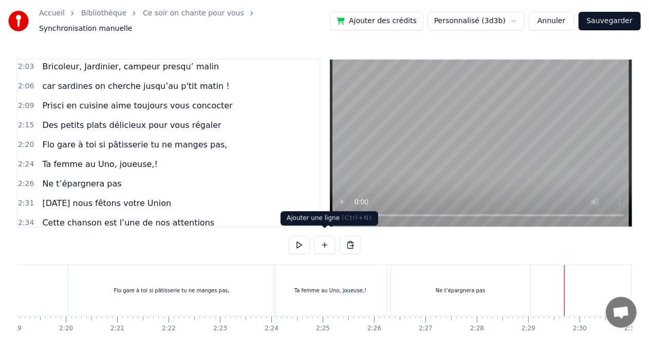
click at [321, 242] on button at bounding box center [325, 245] width 22 height 18
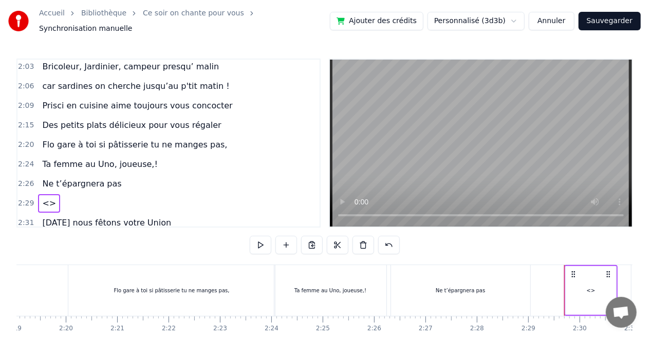
click at [494, 285] on div "Ne t’épargnera pas" at bounding box center [460, 290] width 139 height 51
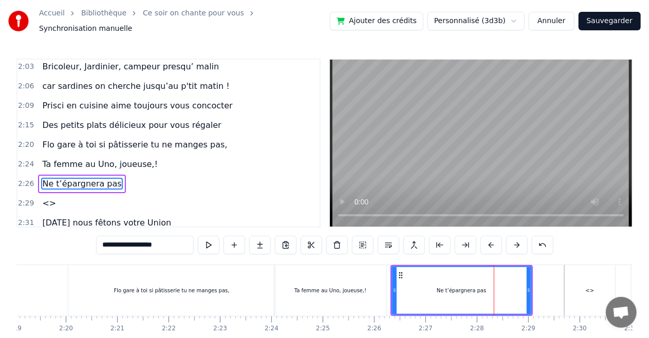
drag, startPoint x: 179, startPoint y: 242, endPoint x: 44, endPoint y: 212, distance: 138.0
click at [44, 212] on div "0:05 C’est au lycée qu’tout commence 0:06 Flo et [PERSON_NAME] viv’ encore leur…" at bounding box center [324, 214] width 616 height 310
click at [579, 266] on div "<>" at bounding box center [589, 290] width 50 height 51
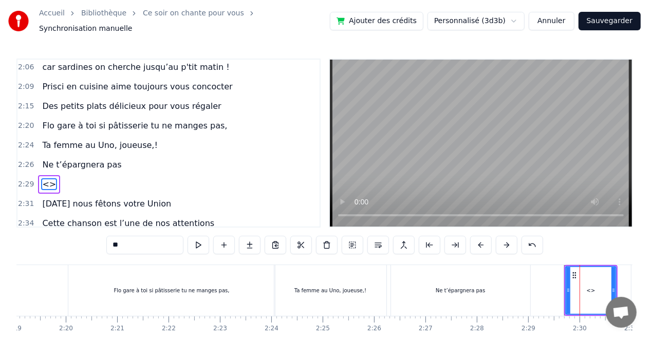
drag, startPoint x: 128, startPoint y: 243, endPoint x: 13, endPoint y: 226, distance: 115.7
click at [13, 226] on div "Accueil Bibliothèque Ce soir on chante pour vous Synchronisation manuelle Ajout…" at bounding box center [324, 184] width 649 height 368
paste input "**********"
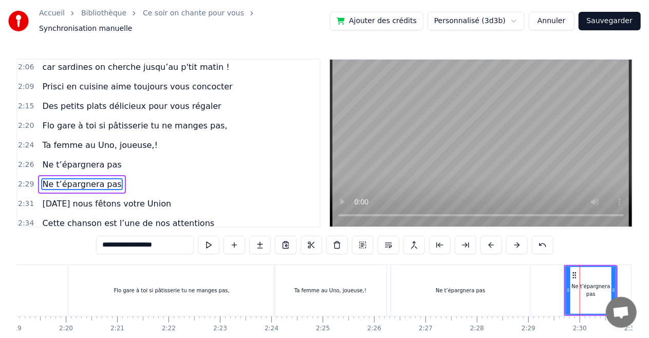
type input "**********"
click at [208, 239] on button at bounding box center [209, 245] width 22 height 18
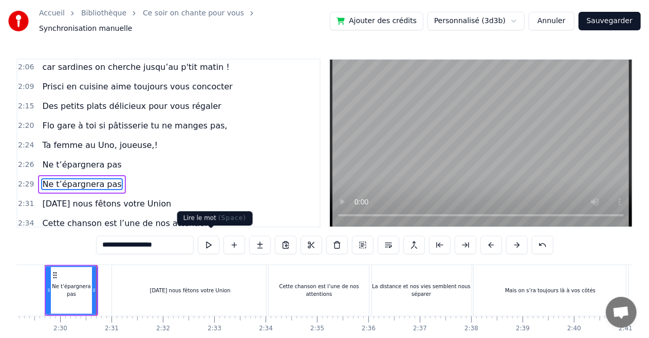
click at [211, 242] on button at bounding box center [209, 245] width 22 height 18
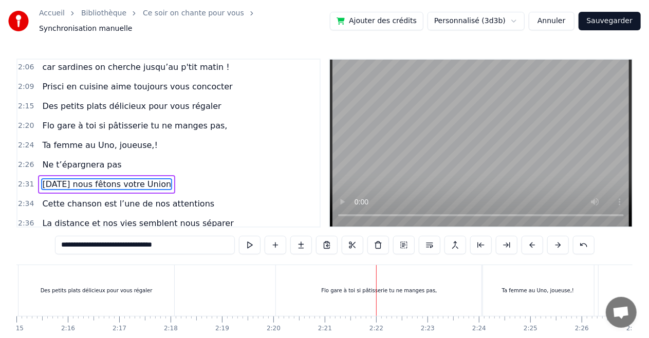
scroll to position [0, 7446]
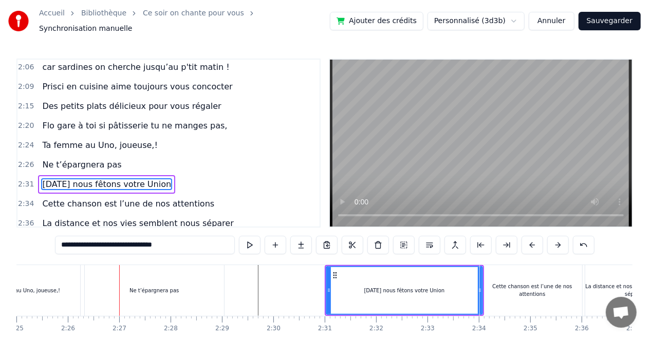
click at [111, 291] on div "Ne t’épargnera pas" at bounding box center [154, 290] width 139 height 51
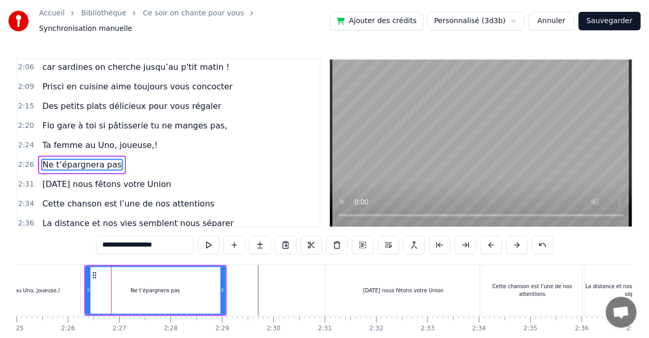
scroll to position [808, 0]
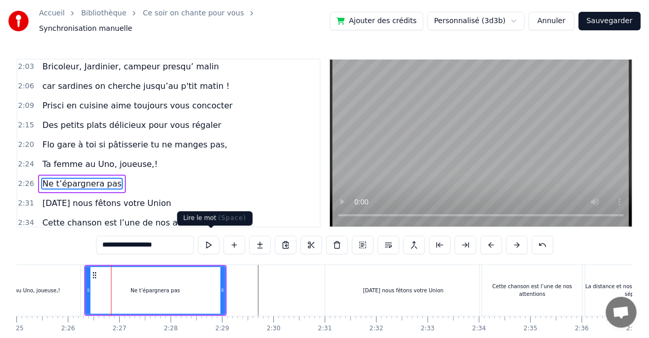
click at [208, 241] on button at bounding box center [209, 245] width 22 height 18
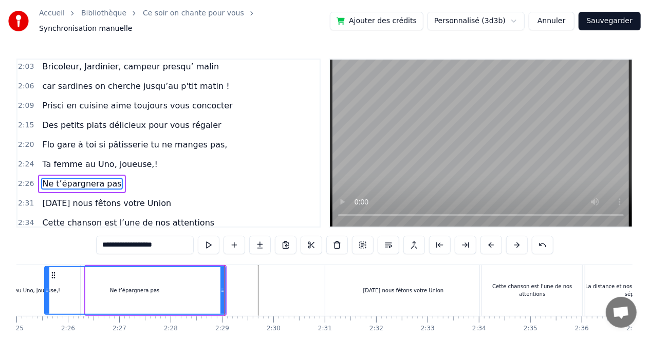
drag, startPoint x: 86, startPoint y: 285, endPoint x: 45, endPoint y: 281, distance: 41.2
click at [45, 286] on icon at bounding box center [47, 290] width 4 height 8
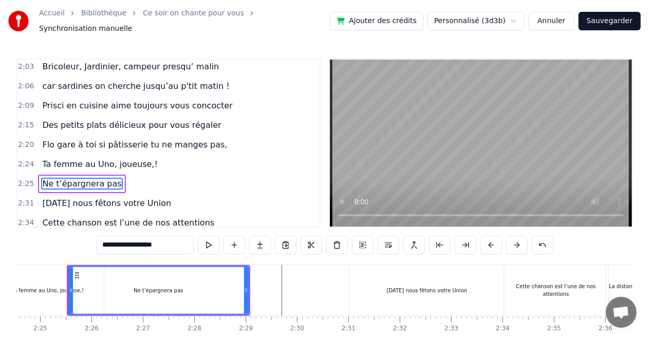
click at [91, 276] on div "Ne t’épargnera pas" at bounding box center [158, 290] width 179 height 47
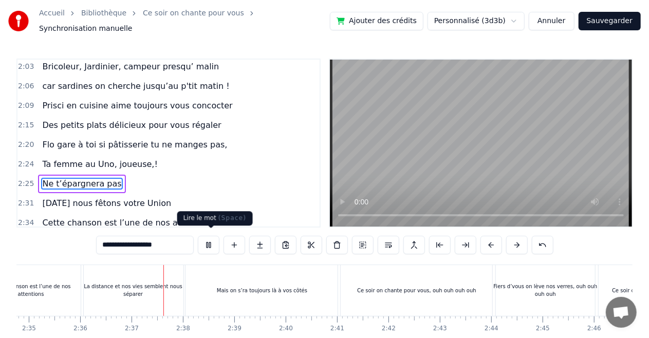
drag, startPoint x: 195, startPoint y: 239, endPoint x: 202, endPoint y: 239, distance: 7.2
click at [196, 239] on div "**********" at bounding box center [324, 245] width 457 height 18
click at [208, 239] on button at bounding box center [209, 245] width 22 height 18
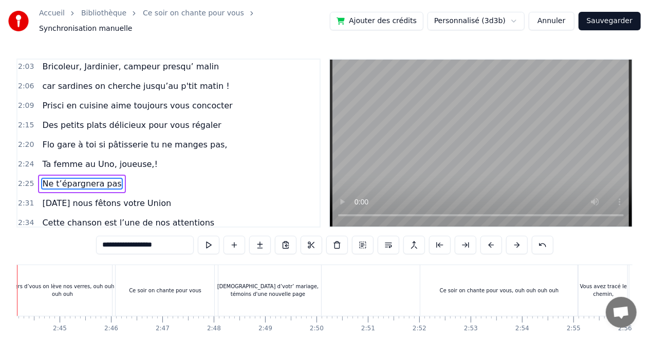
scroll to position [0, 8379]
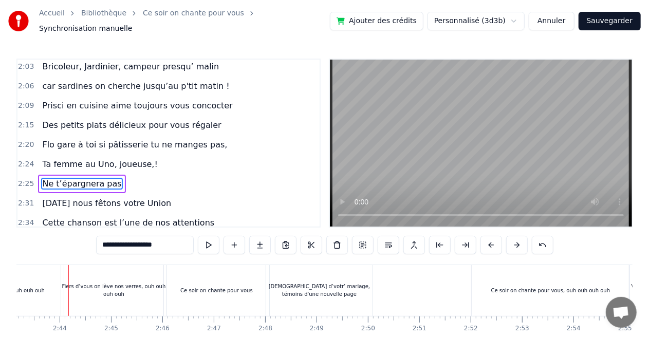
click at [93, 178] on span "Ne t’épargnera pas" at bounding box center [81, 184] width 81 height 12
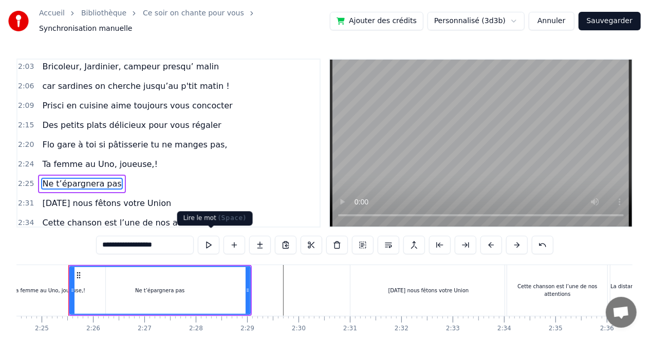
click at [213, 237] on button at bounding box center [209, 245] width 22 height 18
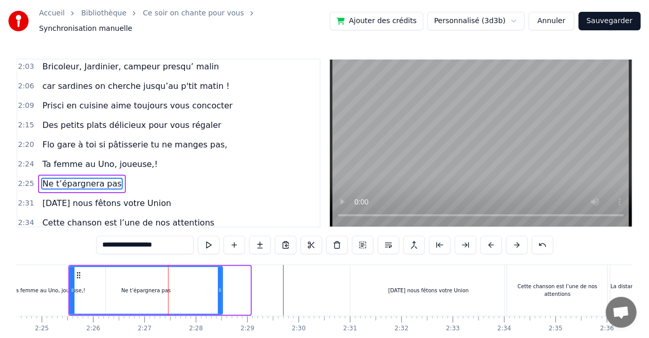
drag, startPoint x: 246, startPoint y: 287, endPoint x: 219, endPoint y: 285, distance: 27.8
click at [219, 286] on icon at bounding box center [220, 290] width 4 height 8
click at [368, 280] on div "[DATE] nous fêtons votre Union" at bounding box center [428, 290] width 156 height 51
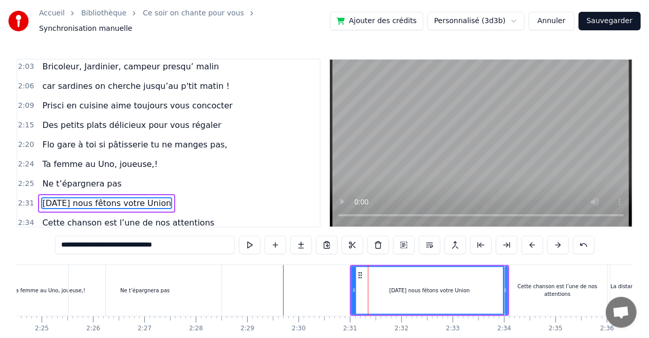
scroll to position [827, 0]
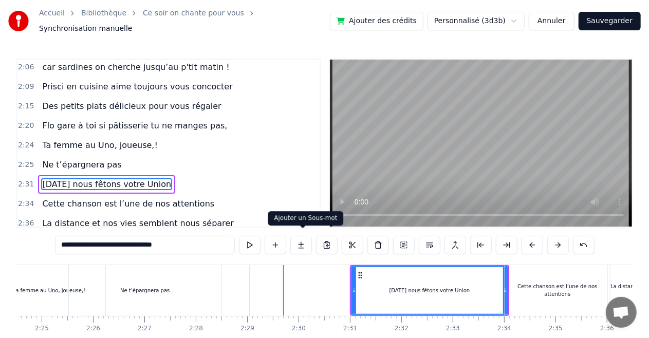
click at [172, 296] on div "Ne t’épargnera pas" at bounding box center [145, 290] width 153 height 51
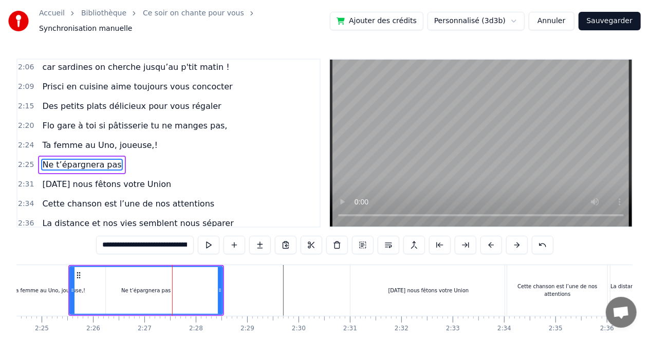
type input "**********"
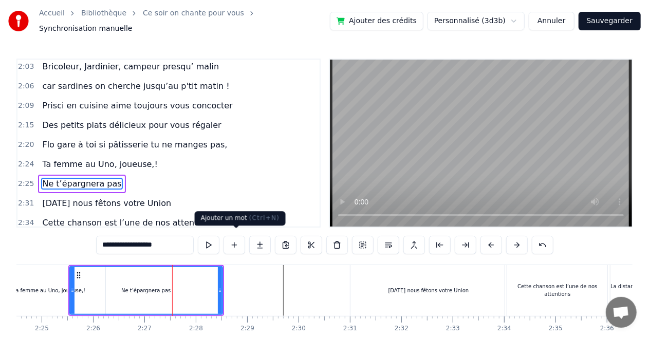
click at [210, 238] on button at bounding box center [209, 245] width 22 height 18
drag, startPoint x: 221, startPoint y: 283, endPoint x: 248, endPoint y: 281, distance: 26.3
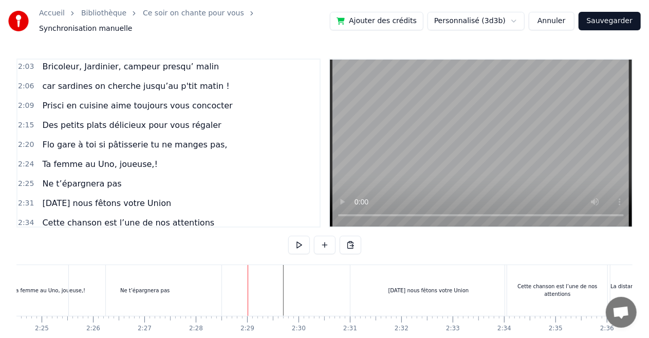
click at [161, 280] on div "Ne t’épargnera pas" at bounding box center [145, 290] width 153 height 51
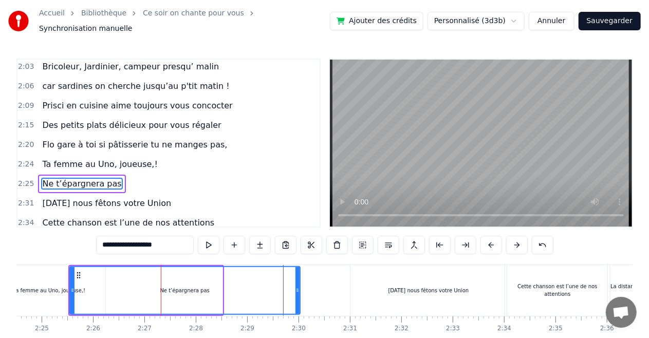
drag, startPoint x: 217, startPoint y: 281, endPoint x: 295, endPoint y: 290, distance: 78.0
click at [295, 290] on div at bounding box center [297, 290] width 4 height 47
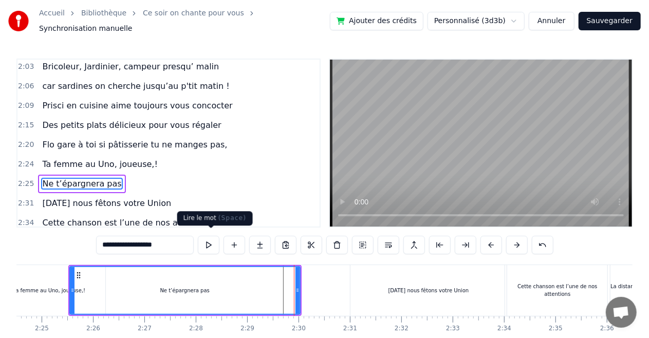
click at [209, 236] on button at bounding box center [209, 245] width 22 height 18
click at [96, 283] on div "Ne t’épargnera pas" at bounding box center [184, 290] width 229 height 47
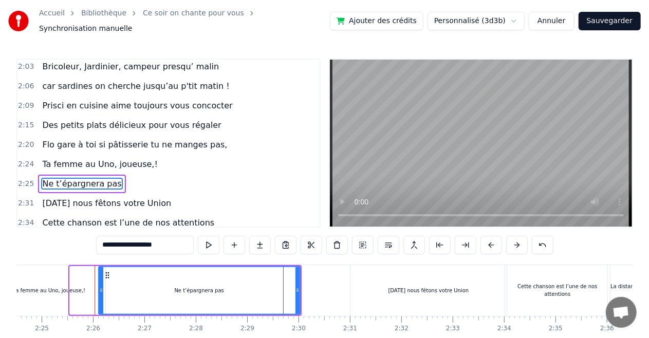
drag, startPoint x: 70, startPoint y: 285, endPoint x: 98, endPoint y: 279, distance: 28.8
click at [99, 279] on div at bounding box center [101, 290] width 4 height 47
click at [80, 275] on div "Ta femme au Uno, joueuse,!" at bounding box center [49, 290] width 112 height 51
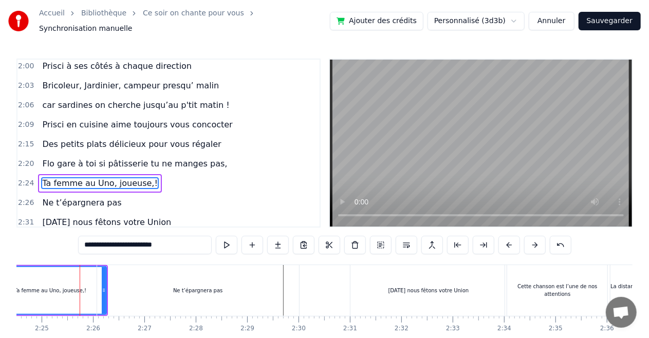
click at [102, 283] on div "Ne t’épargnera pas" at bounding box center [198, 290] width 202 height 51
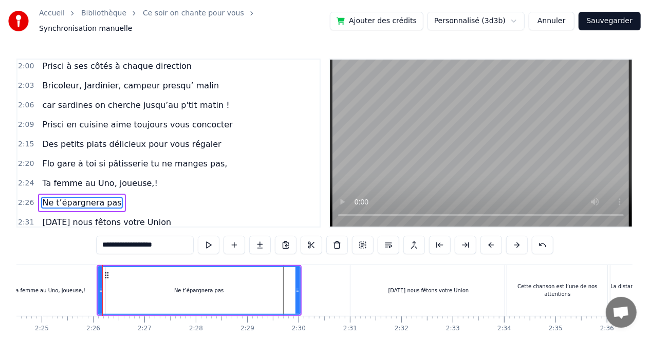
scroll to position [808, 0]
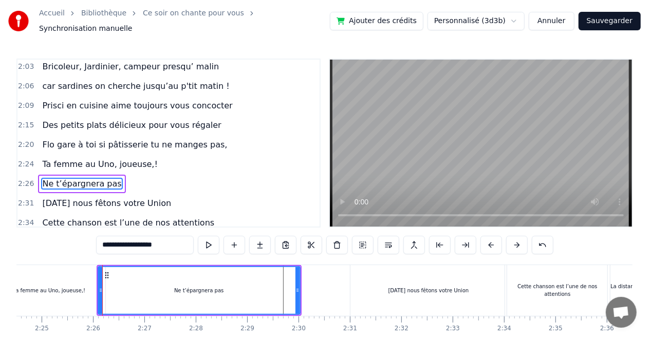
click at [78, 274] on div "Ta femme au Uno, joueuse,!" at bounding box center [49, 290] width 112 height 51
type input "**********"
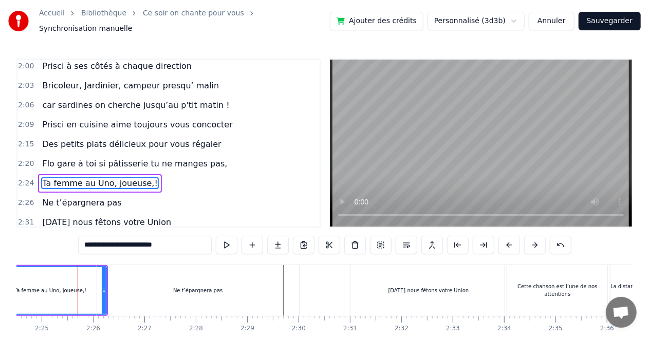
drag, startPoint x: 103, startPoint y: 282, endPoint x: 89, endPoint y: 281, distance: 14.0
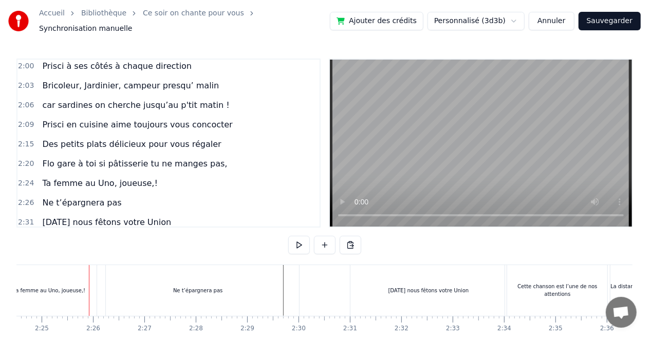
click at [85, 282] on div "Ta femme au Uno, joueuse,!" at bounding box center [49, 290] width 112 height 51
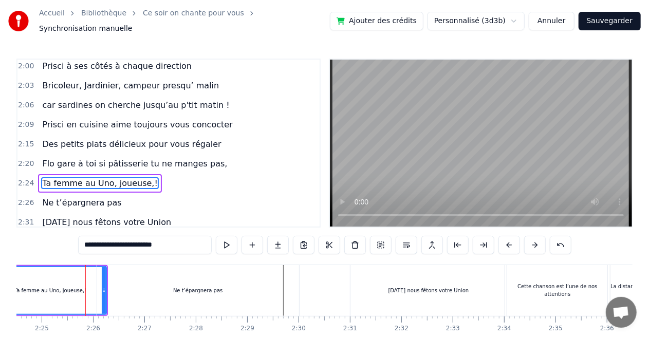
click at [106, 282] on div "Ne t’épargnera pas" at bounding box center [198, 290] width 202 height 51
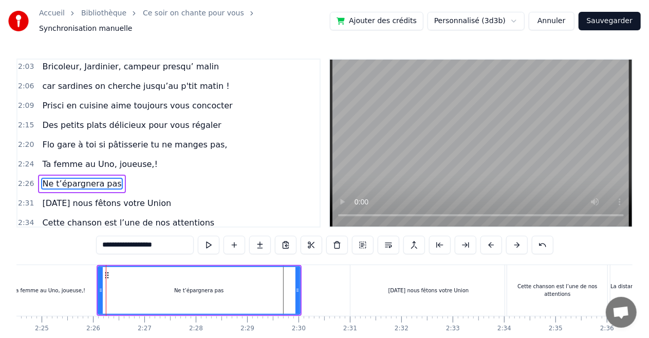
click at [99, 282] on div "Ne t’épargnera pas" at bounding box center [199, 290] width 203 height 49
drag, startPoint x: 99, startPoint y: 282, endPoint x: 109, endPoint y: 282, distance: 10.3
click at [109, 286] on icon at bounding box center [110, 290] width 4 height 8
click at [96, 280] on div "Ta femme au Uno, joueuse,!" at bounding box center [49, 290] width 112 height 51
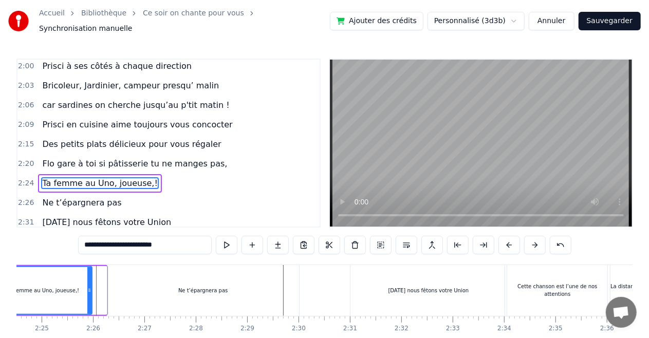
drag, startPoint x: 103, startPoint y: 283, endPoint x: 89, endPoint y: 282, distance: 14.4
click at [89, 286] on icon at bounding box center [89, 290] width 4 height 8
click at [115, 282] on div "Ne t’épargnera pas" at bounding box center [203, 290] width 192 height 51
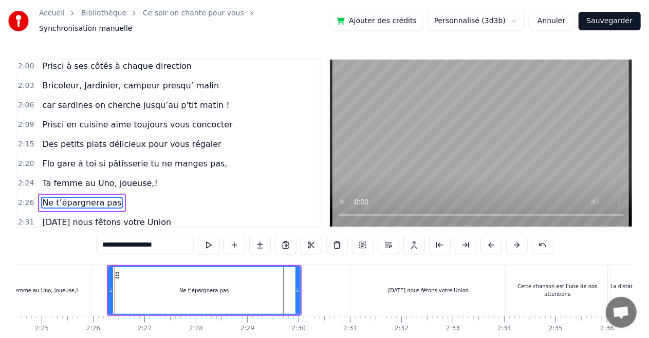
scroll to position [808, 0]
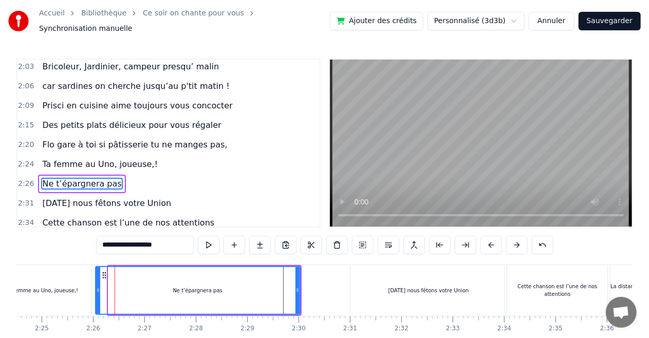
drag, startPoint x: 108, startPoint y: 284, endPoint x: 96, endPoint y: 281, distance: 13.2
click at [96, 286] on icon at bounding box center [98, 290] width 4 height 8
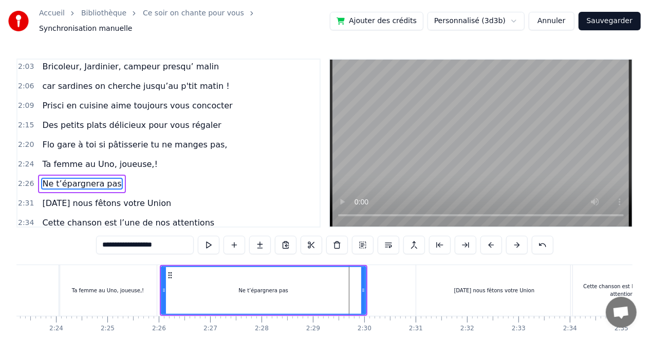
scroll to position [0, 7294]
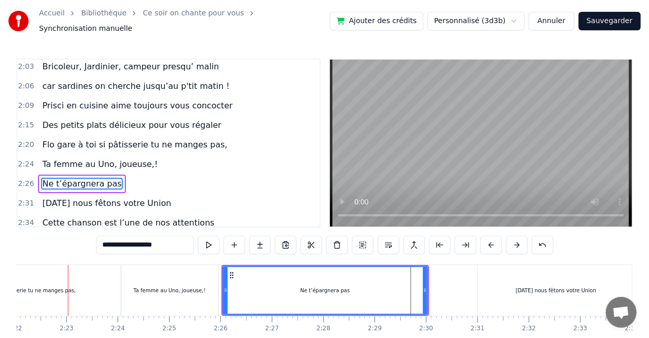
click at [153, 269] on div "Ta femme au Uno, joueuse,!" at bounding box center [170, 290] width 98 height 51
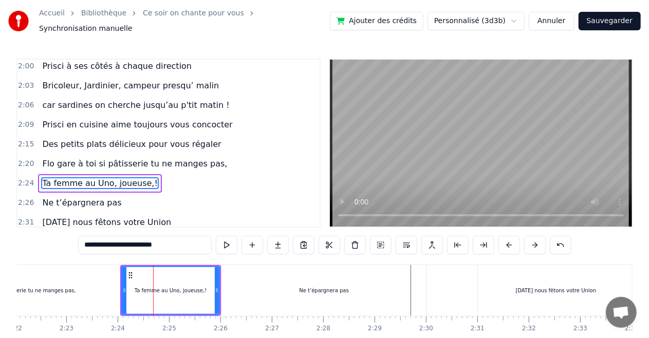
click at [407, 291] on div "Ne t’épargnera pas" at bounding box center [324, 290] width 204 height 51
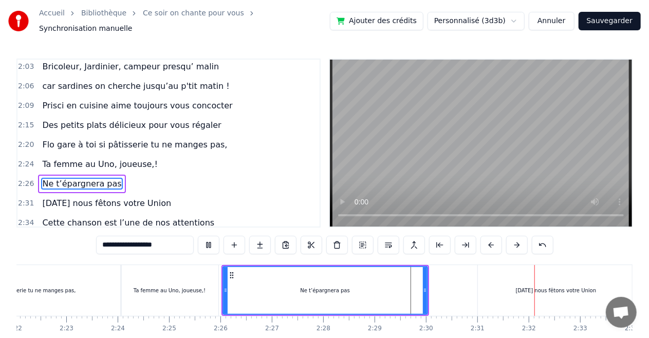
click at [109, 267] on div "Flo gare à toi si pâtisserie tu ne manges pas," at bounding box center [18, 290] width 206 height 51
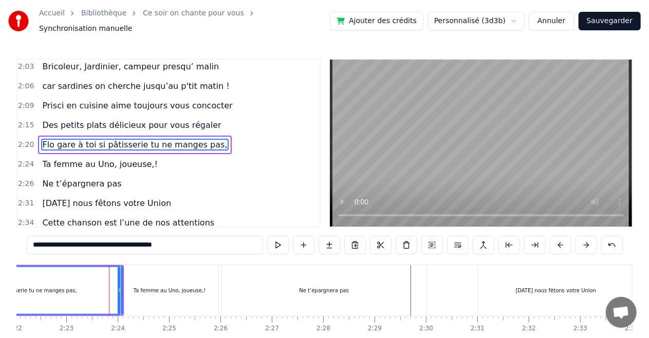
scroll to position [769, 0]
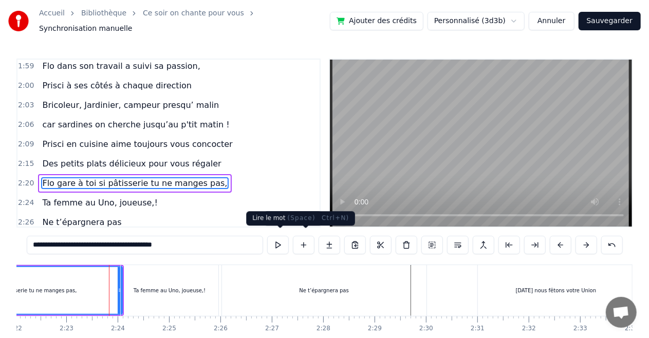
click at [286, 238] on button at bounding box center [278, 245] width 22 height 18
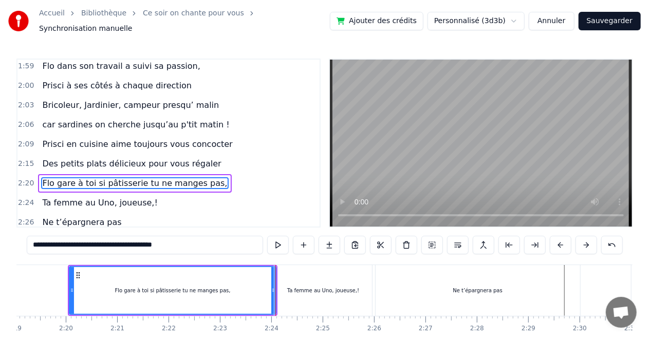
click at [329, 265] on div "Ta femme au Uno, joueuse,!" at bounding box center [323, 290] width 98 height 51
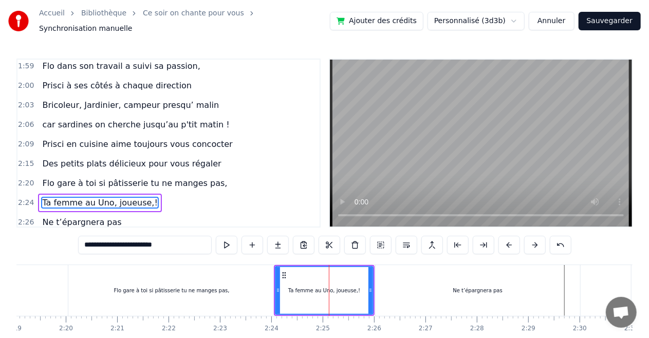
scroll to position [789, 0]
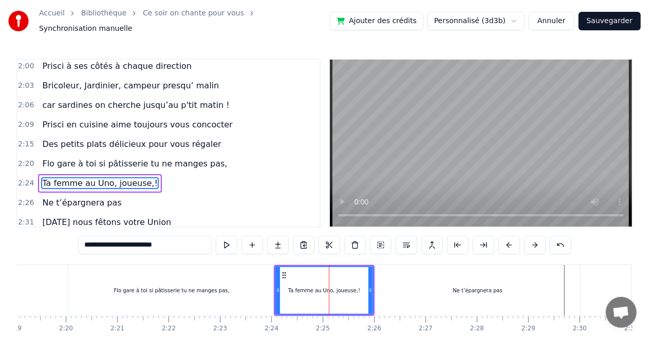
click at [452, 274] on div "Ne t’épargnera pas" at bounding box center [477, 290] width 204 height 51
type input "**********"
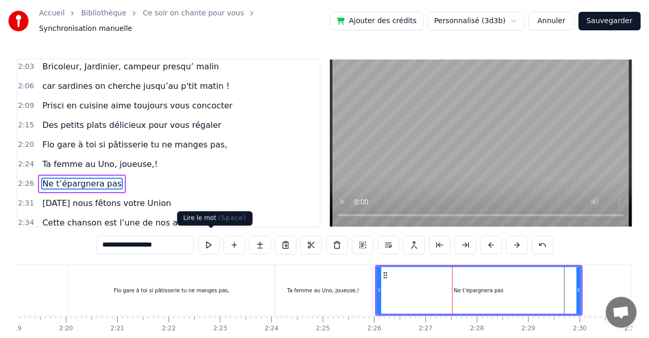
click at [208, 236] on button at bounding box center [209, 245] width 22 height 18
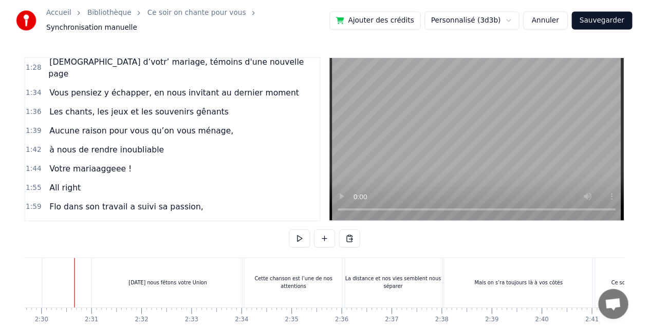
scroll to position [602, 0]
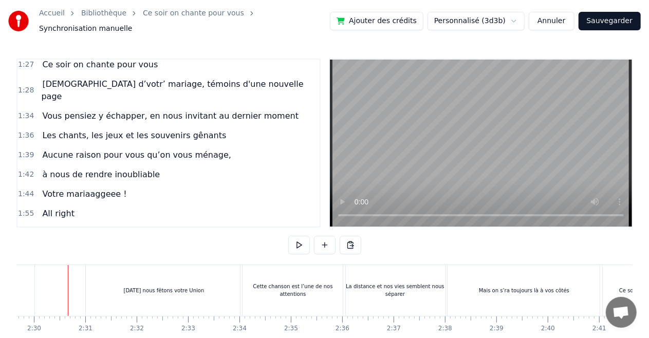
click at [155, 110] on span "Vous pensiez y échapper, en nous invitant au dernier moment" at bounding box center [170, 116] width 258 height 12
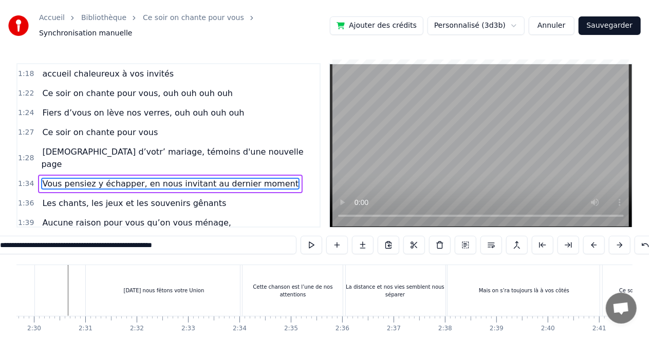
scroll to position [0, 4776]
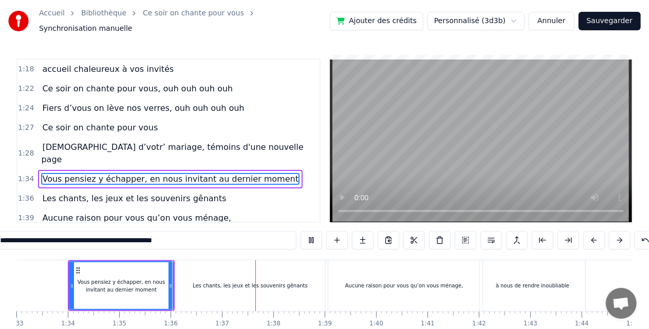
click at [203, 275] on div "Les chants, les jeux et les souvenirs gênants" at bounding box center [250, 285] width 155 height 51
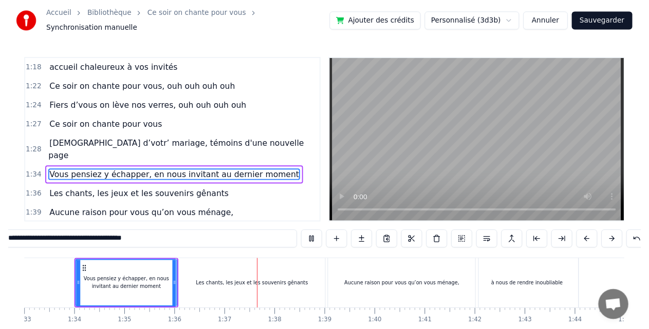
scroll to position [559, 0]
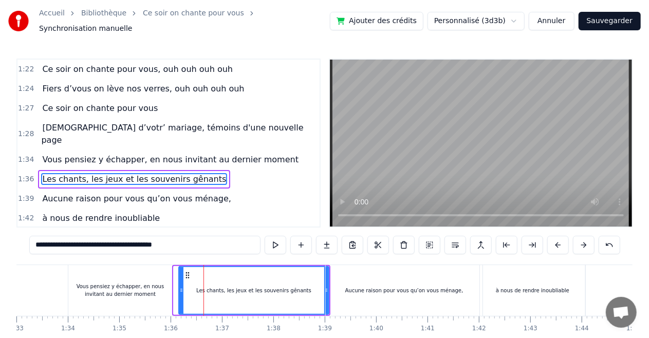
drag, startPoint x: 175, startPoint y: 283, endPoint x: 180, endPoint y: 280, distance: 6.0
click at [180, 280] on div at bounding box center [181, 290] width 4 height 47
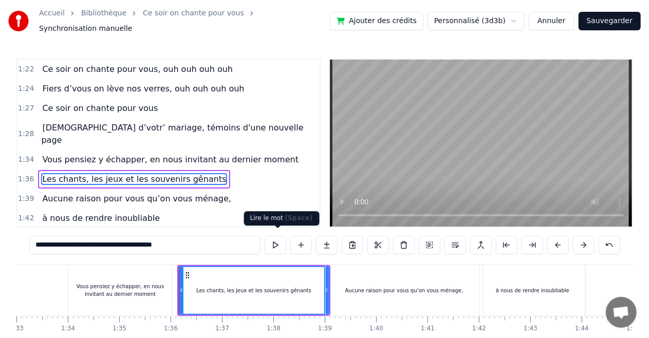
click at [272, 239] on button at bounding box center [275, 245] width 22 height 18
click at [276, 243] on button at bounding box center [275, 245] width 22 height 18
click at [146, 300] on div "Vous pensiez y échapper, en nous invitant au dernier moment" at bounding box center [120, 290] width 104 height 51
type input "**********"
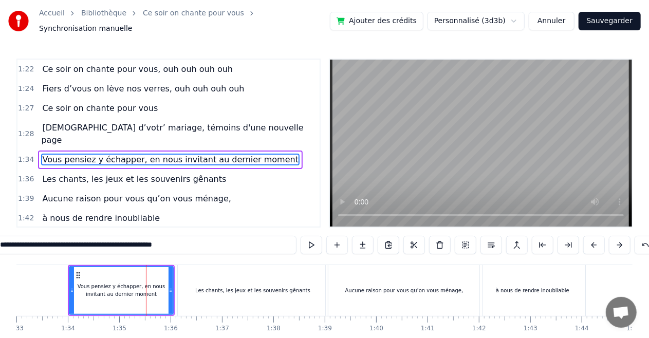
scroll to position [539, 0]
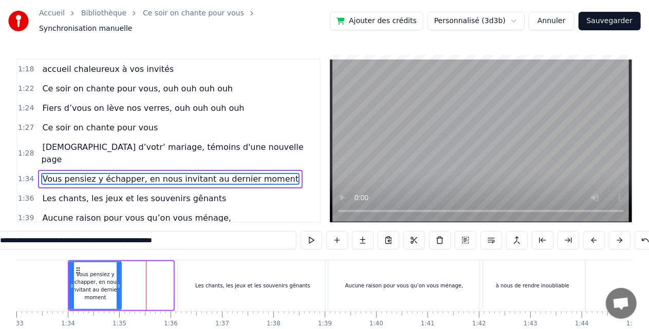
drag, startPoint x: 170, startPoint y: 286, endPoint x: 119, endPoint y: 282, distance: 52.0
click at [119, 282] on icon at bounding box center [119, 286] width 4 height 8
click at [125, 268] on div at bounding box center [603, 285] width 10724 height 51
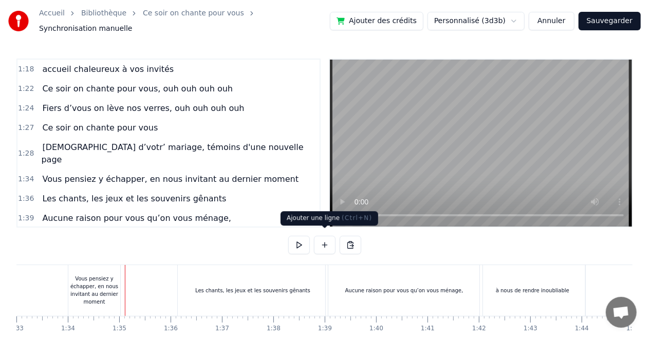
click at [321, 241] on button at bounding box center [325, 245] width 22 height 18
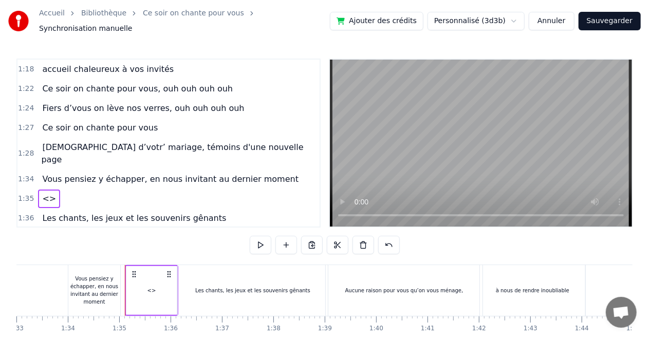
click at [91, 275] on div "Vous pensiez y échapper, en nous invitant au dernier moment" at bounding box center [94, 290] width 52 height 31
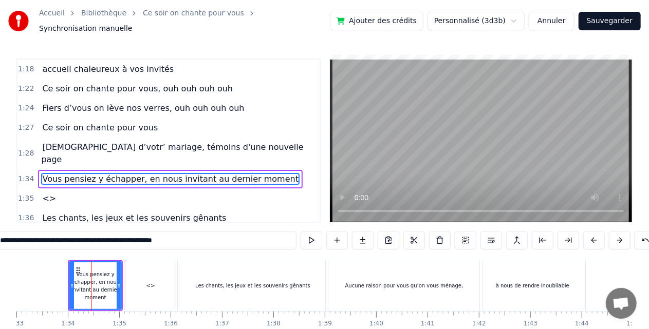
drag, startPoint x: 200, startPoint y: 238, endPoint x: 82, endPoint y: 237, distance: 118.1
click at [82, 237] on input "**********" at bounding box center [144, 240] width 303 height 18
click at [153, 287] on div "<>" at bounding box center [150, 286] width 9 height 8
type input "**"
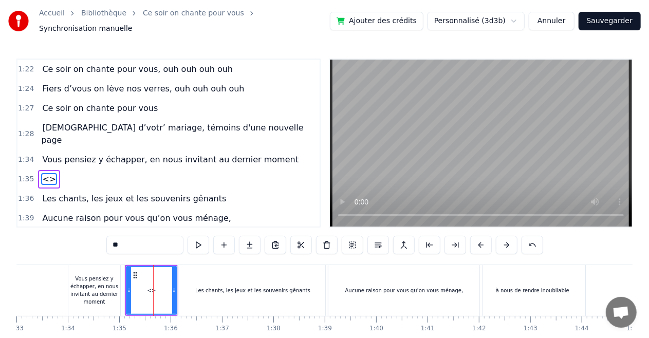
drag, startPoint x: 139, startPoint y: 238, endPoint x: 70, endPoint y: 225, distance: 69.6
click at [70, 225] on div "0:05 C’est au lycée qu’tout commence 0:06 Flo et [PERSON_NAME] viv’ encore leur…" at bounding box center [324, 214] width 616 height 310
paste input "**********"
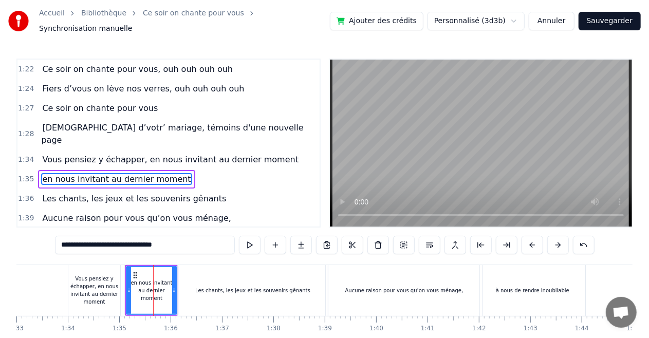
click at [98, 277] on div "Vous pensiez y échapper, en nous invitant au dernier moment" at bounding box center [94, 290] width 52 height 31
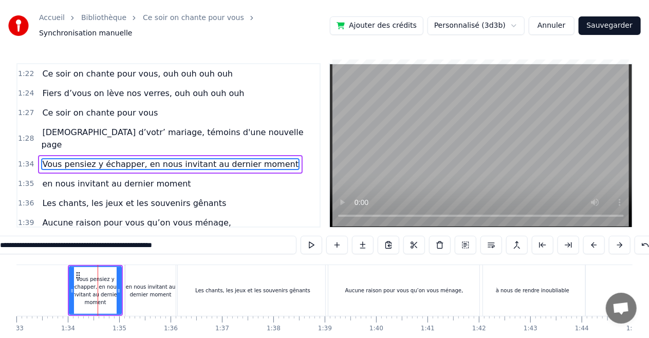
scroll to position [539, 0]
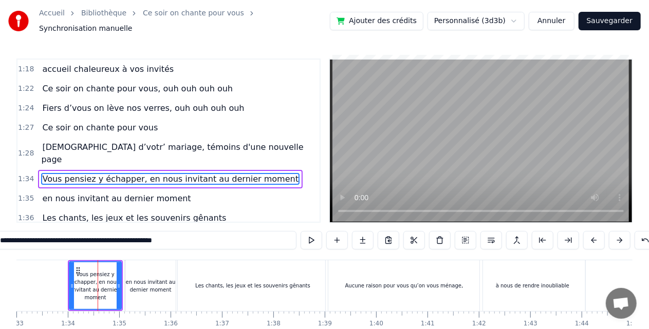
drag, startPoint x: 207, startPoint y: 239, endPoint x: 82, endPoint y: 236, distance: 125.3
click at [82, 236] on input "**********" at bounding box center [144, 240] width 303 height 18
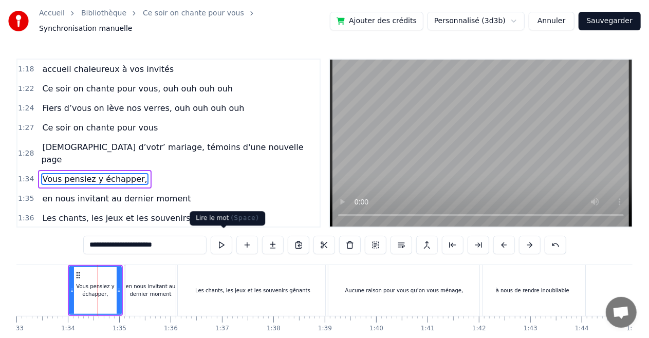
click at [229, 236] on button at bounding box center [222, 245] width 22 height 18
click at [155, 268] on div "en nous invitant au dernier moment" at bounding box center [150, 290] width 50 height 51
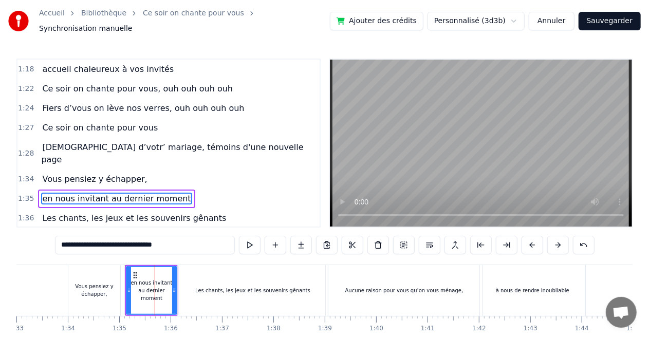
scroll to position [559, 0]
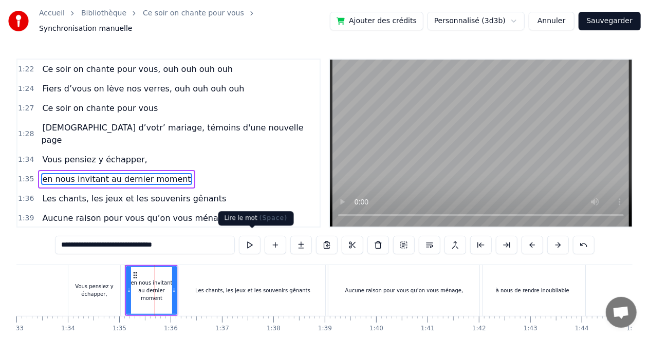
click at [252, 239] on button at bounding box center [250, 245] width 22 height 18
click at [145, 287] on div "en nous invitant au dernier moment" at bounding box center [151, 290] width 49 height 23
click at [194, 280] on div "Les chants, les jeux et les souvenirs gênants" at bounding box center [253, 290] width 150 height 51
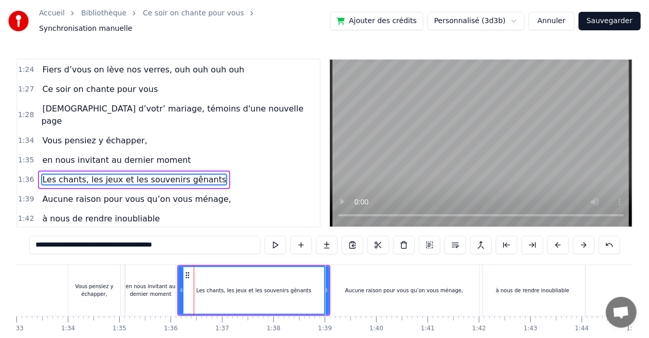
click at [155, 273] on div "en nous invitant au dernier moment" at bounding box center [150, 290] width 50 height 51
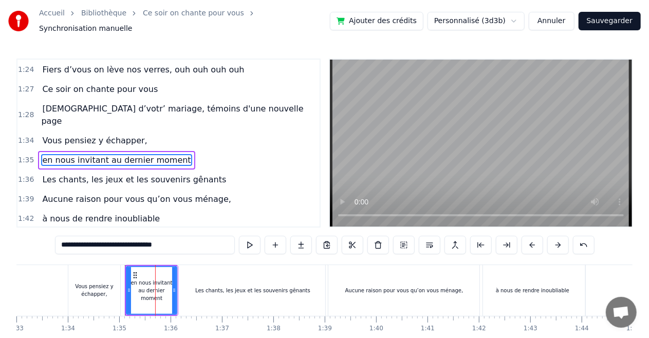
scroll to position [559, 0]
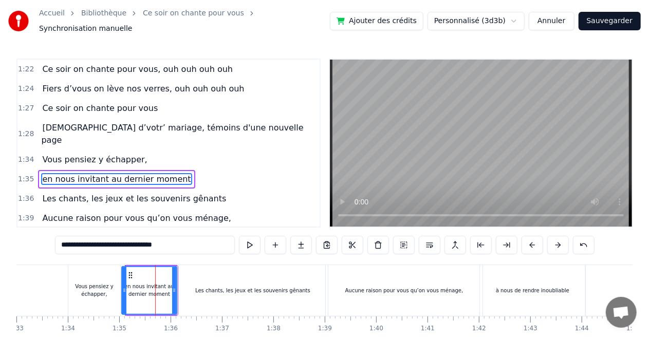
drag, startPoint x: 128, startPoint y: 284, endPoint x: 124, endPoint y: 281, distance: 5.6
click at [124, 286] on icon at bounding box center [124, 290] width 4 height 8
click at [114, 272] on div "Vous pensiez y échapper," at bounding box center [94, 290] width 52 height 51
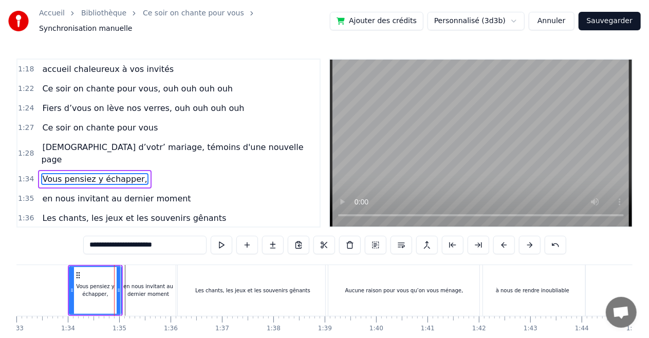
click at [172, 288] on div "en nous invitant au dernier moment" at bounding box center [148, 289] width 55 height 15
type input "**********"
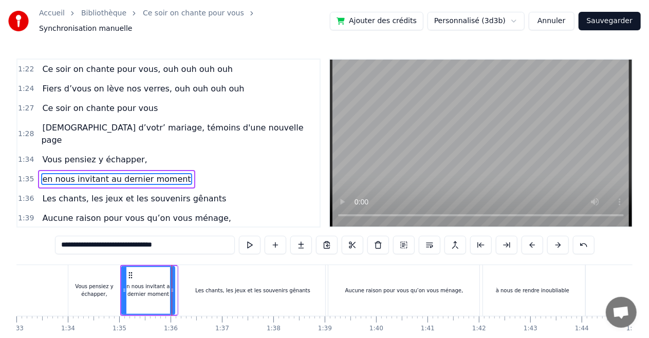
click at [173, 291] on div at bounding box center [172, 290] width 4 height 47
click at [41, 275] on div at bounding box center [603, 290] width 10724 height 51
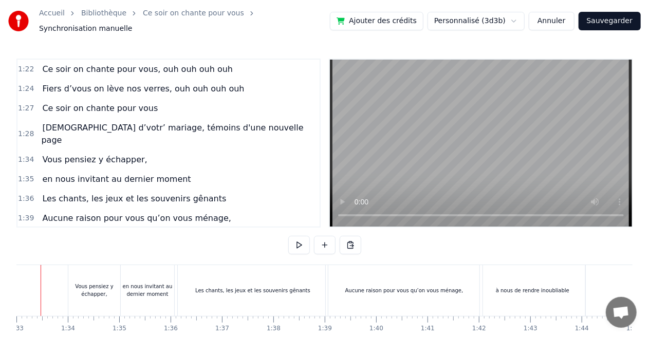
scroll to position [0, 4748]
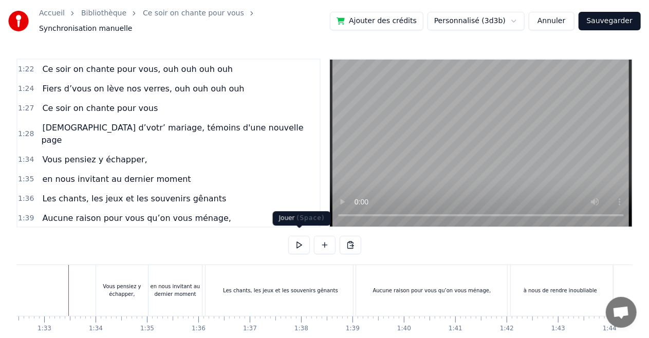
click at [300, 243] on button at bounding box center [299, 245] width 22 height 18
click at [304, 236] on button at bounding box center [299, 245] width 22 height 18
click at [157, 294] on div "en nous invitant au dernier moment" at bounding box center [174, 290] width 53 height 51
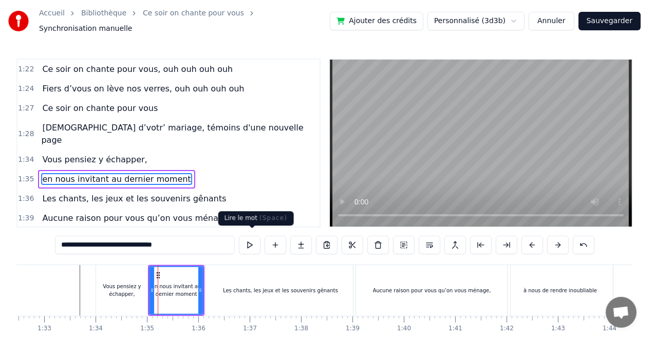
click at [246, 236] on button at bounding box center [250, 245] width 22 height 18
click at [409, 298] on div "Aucune raison pour vous qu’on vous ménage," at bounding box center [431, 290] width 157 height 51
type input "**********"
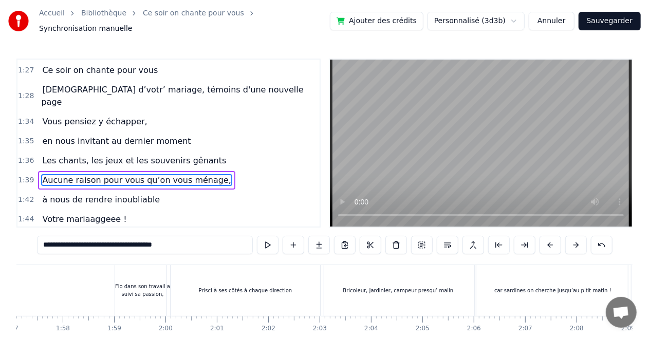
scroll to position [0, 6630]
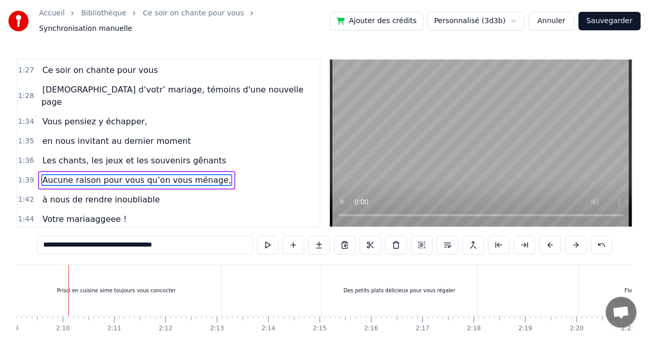
click at [615, 15] on button "Sauvegarder" at bounding box center [609, 21] width 62 height 18
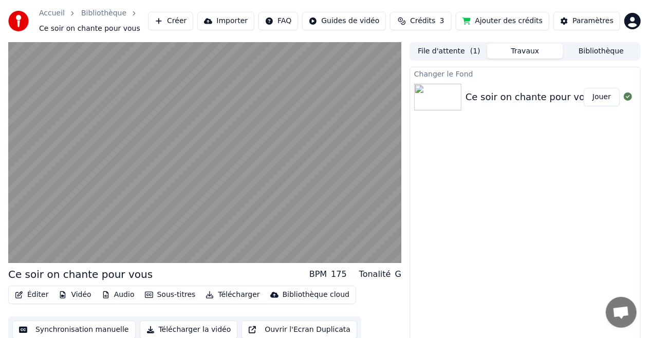
click at [304, 297] on div "Bibliothèque cloud" at bounding box center [315, 295] width 67 height 10
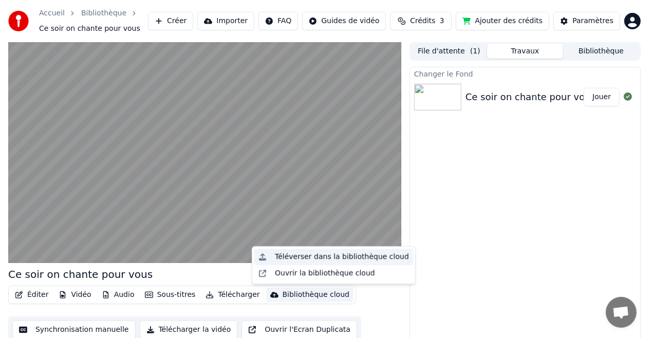
click at [298, 256] on div "Téléverser dans la bibliothèque cloud" at bounding box center [342, 257] width 134 height 10
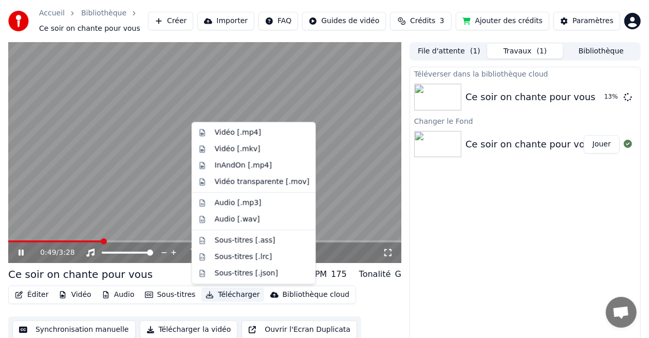
click at [225, 296] on button "Télécharger" at bounding box center [232, 295] width 62 height 14
click at [239, 130] on div "Vidéo [.mp4]" at bounding box center [238, 132] width 46 height 10
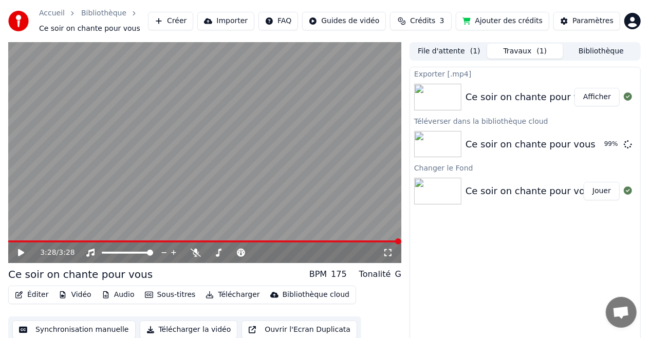
click at [598, 97] on button "Afficher" at bounding box center [596, 97] width 45 height 18
